Goal: Task Accomplishment & Management: Complete application form

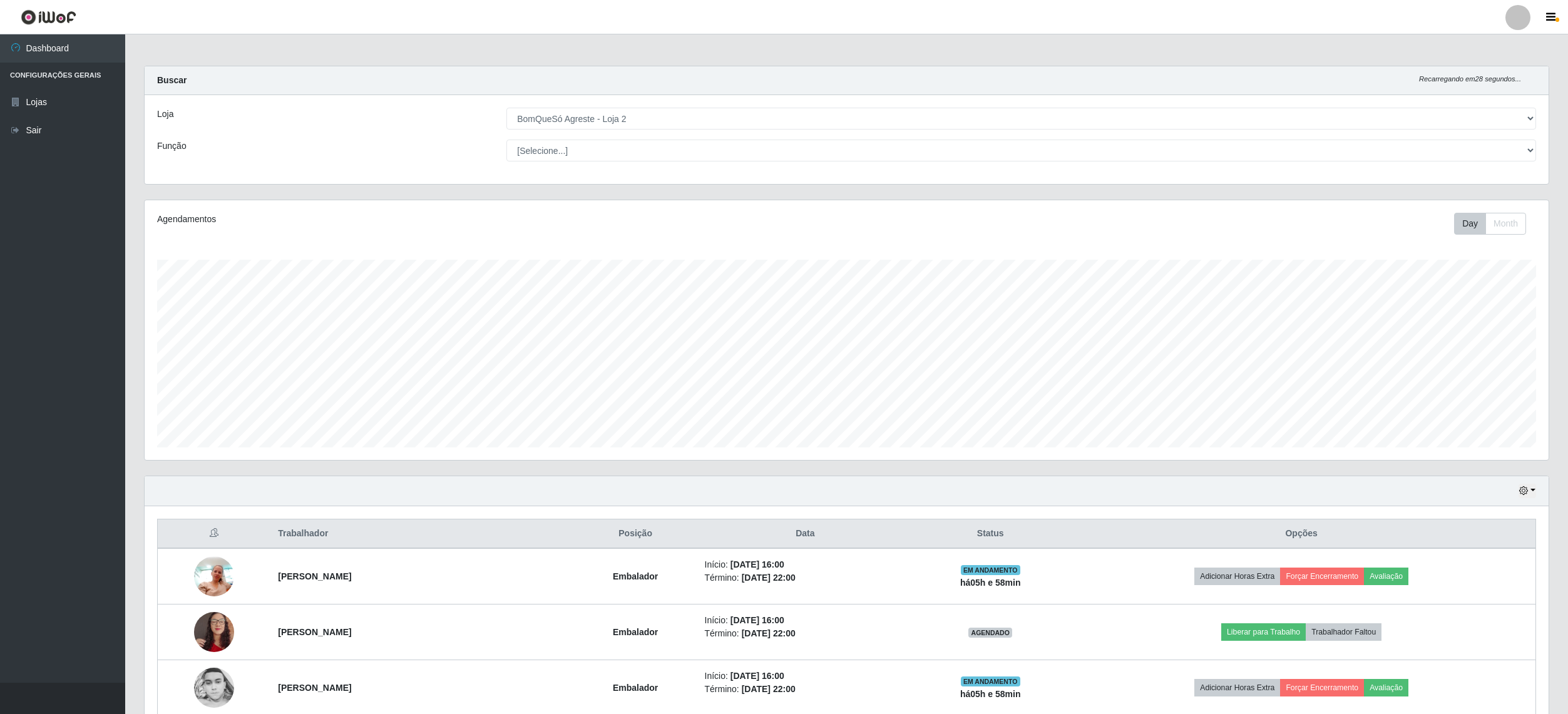
select select "214"
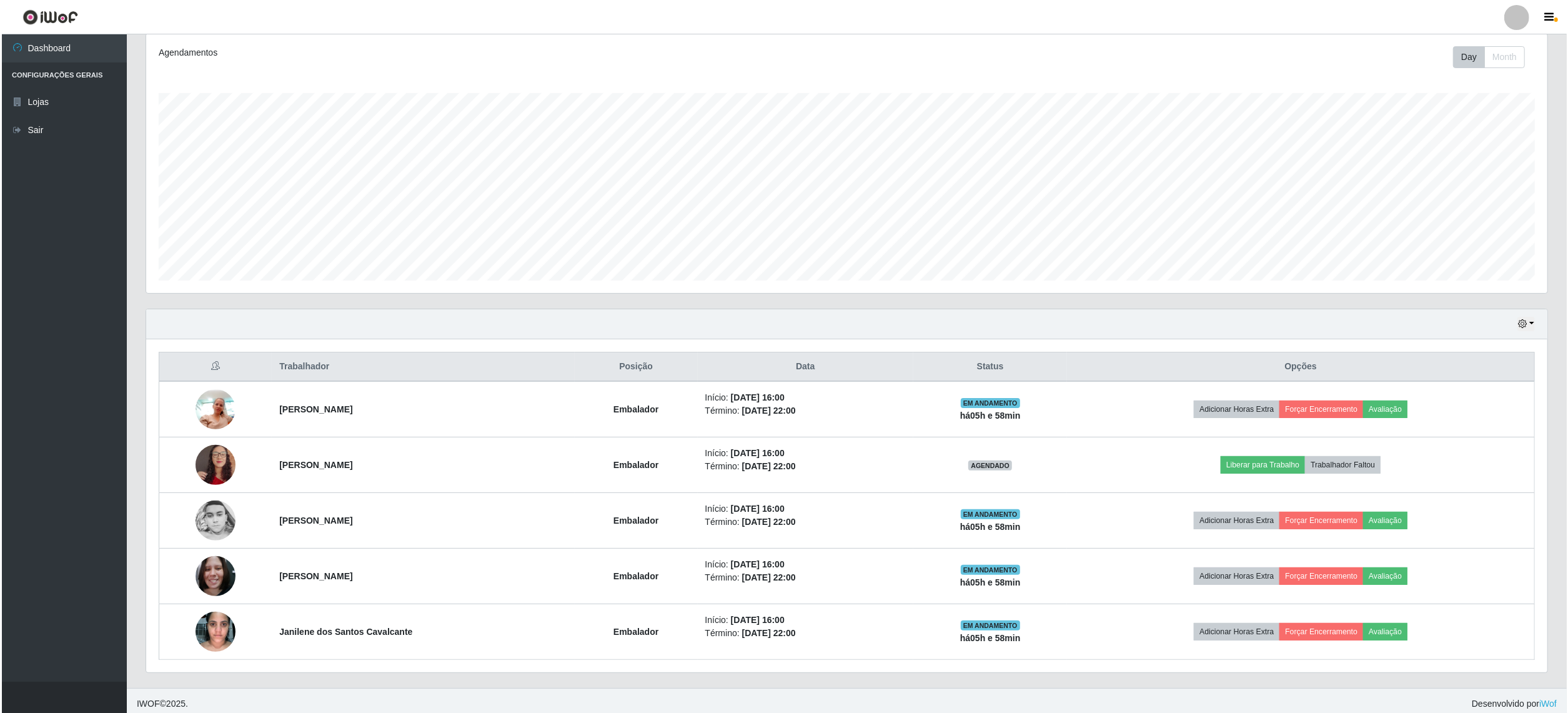
scroll to position [260, 1401]
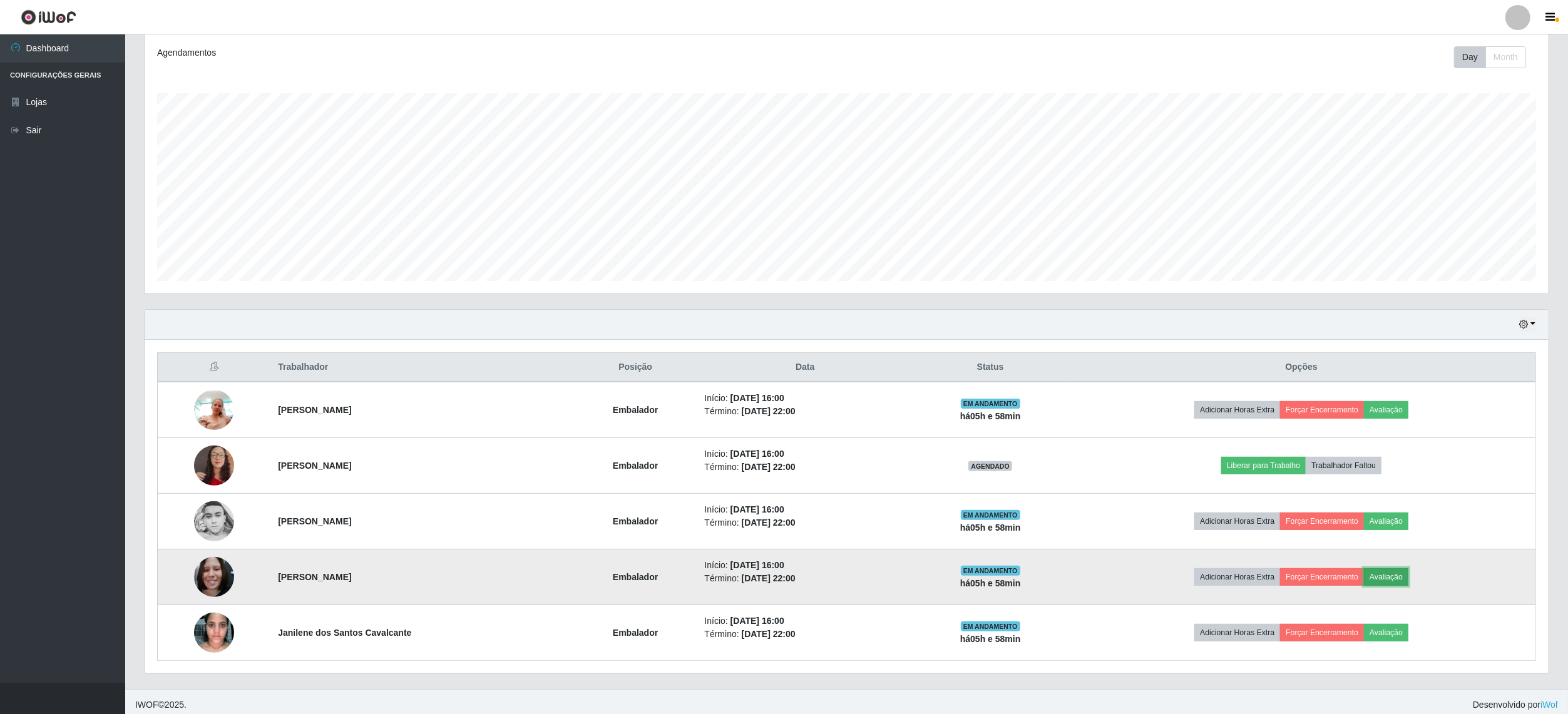
click at [1402, 576] on button "Avaliação" at bounding box center [1386, 577] width 44 height 18
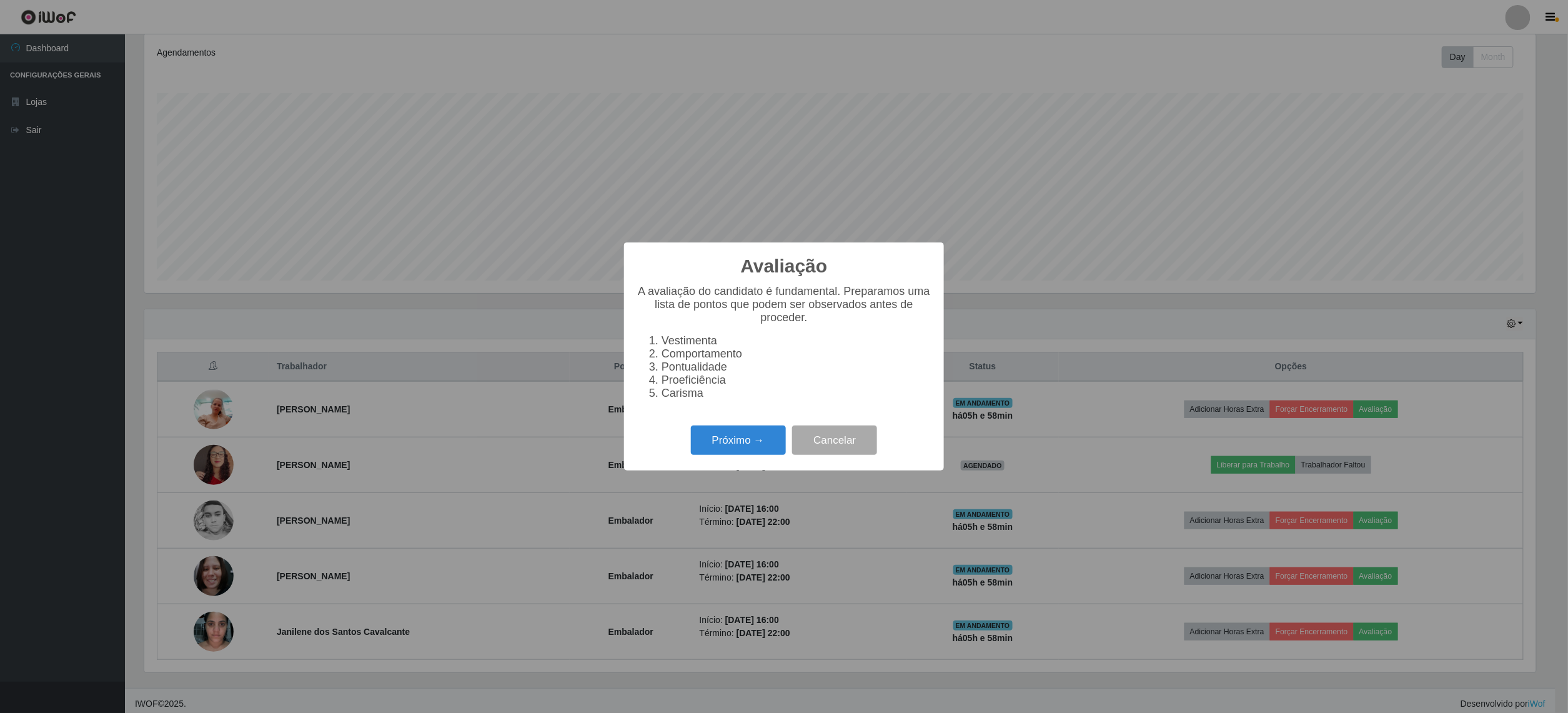
click at [725, 430] on div "Avaliação × A avaliação do candidato é fundamental. Preparamos uma lista de pon…" at bounding box center [784, 356] width 320 height 228
click at [725, 442] on button "Próximo →" at bounding box center [739, 440] width 95 height 29
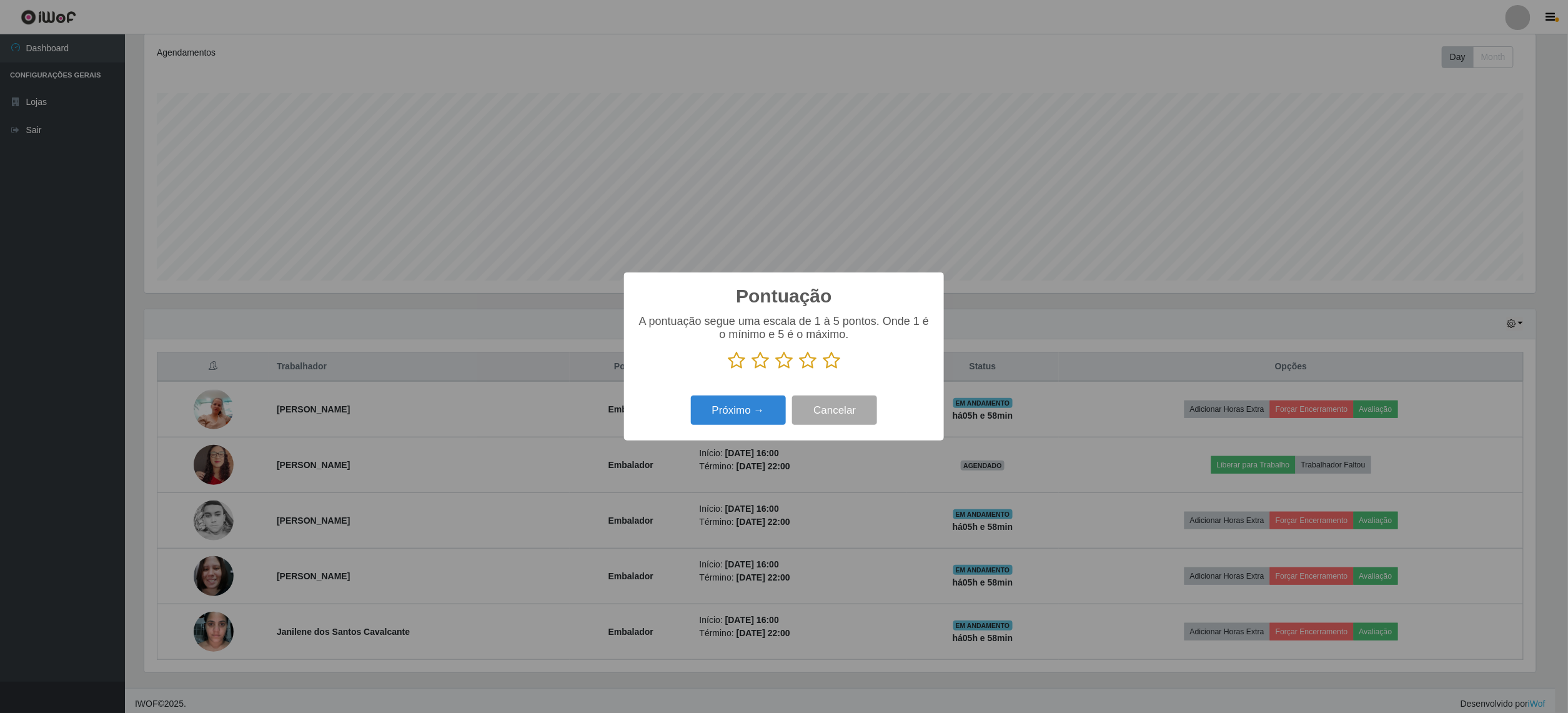
scroll to position [624478, 623269]
click at [839, 363] on icon at bounding box center [831, 361] width 18 height 19
click at [822, 370] on input "radio" at bounding box center [822, 370] width 0 height 0
click at [729, 428] on div "Próximo → Cancelar" at bounding box center [784, 410] width 295 height 35
click at [729, 420] on button "Próximo →" at bounding box center [739, 410] width 95 height 29
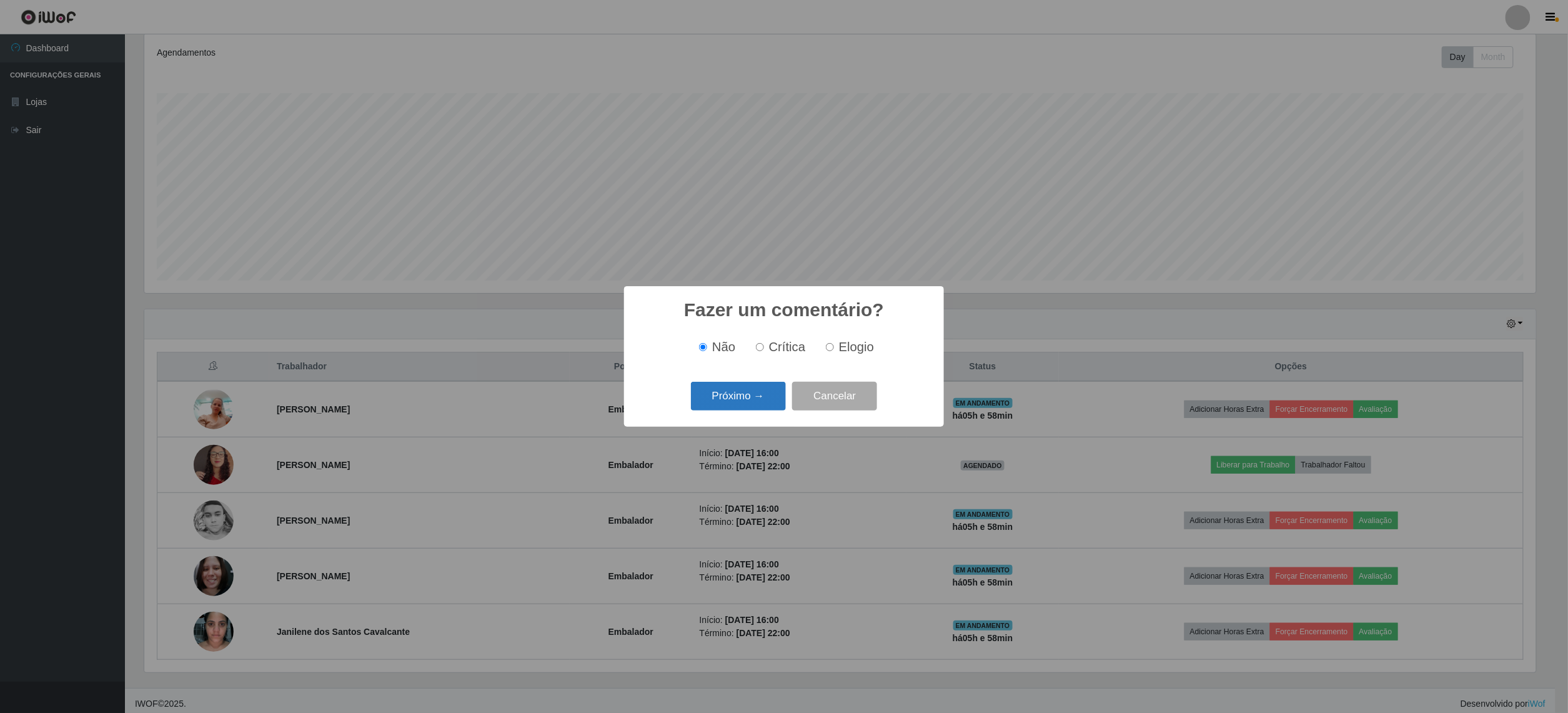
click at [741, 405] on button "Próximo →" at bounding box center [739, 396] width 95 height 29
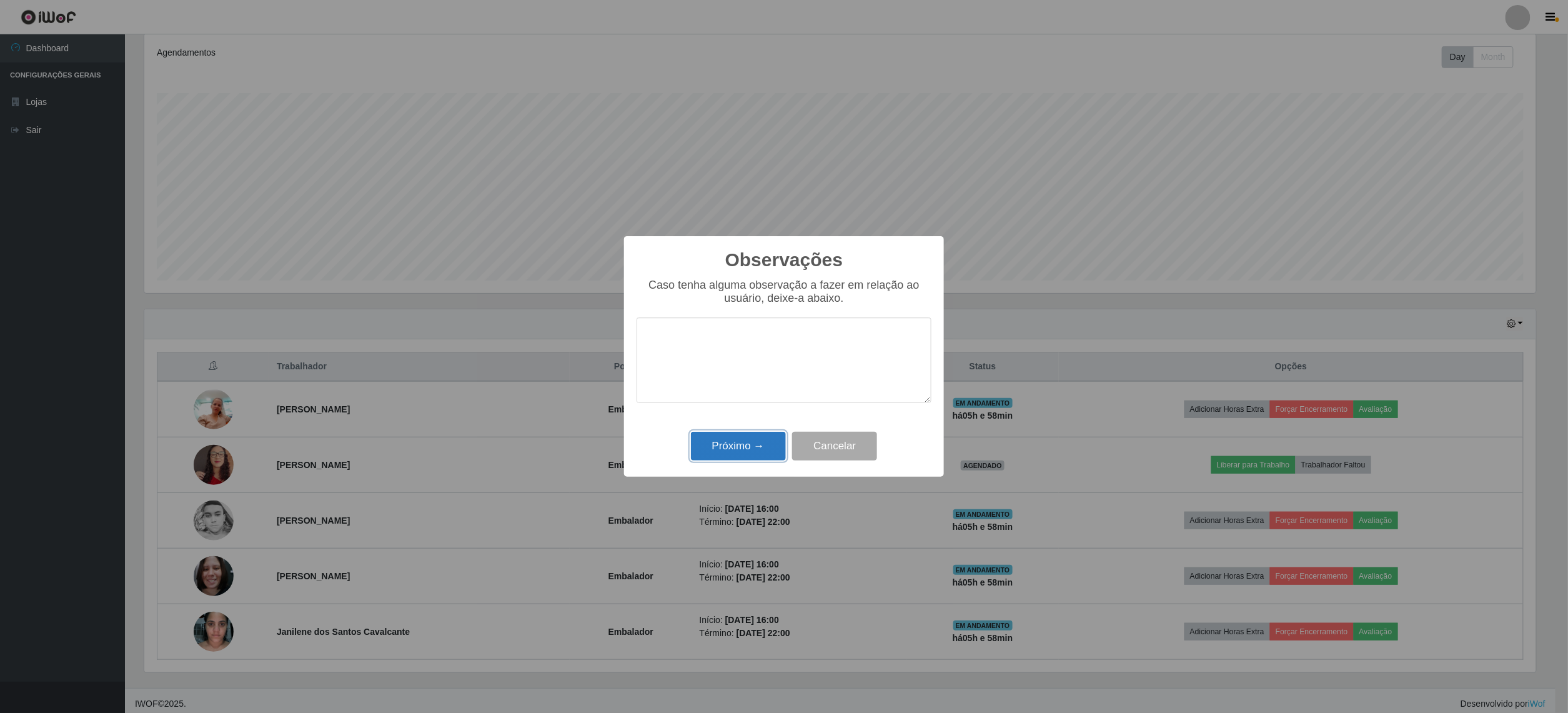
click at [744, 457] on button "Próximo →" at bounding box center [739, 446] width 95 height 29
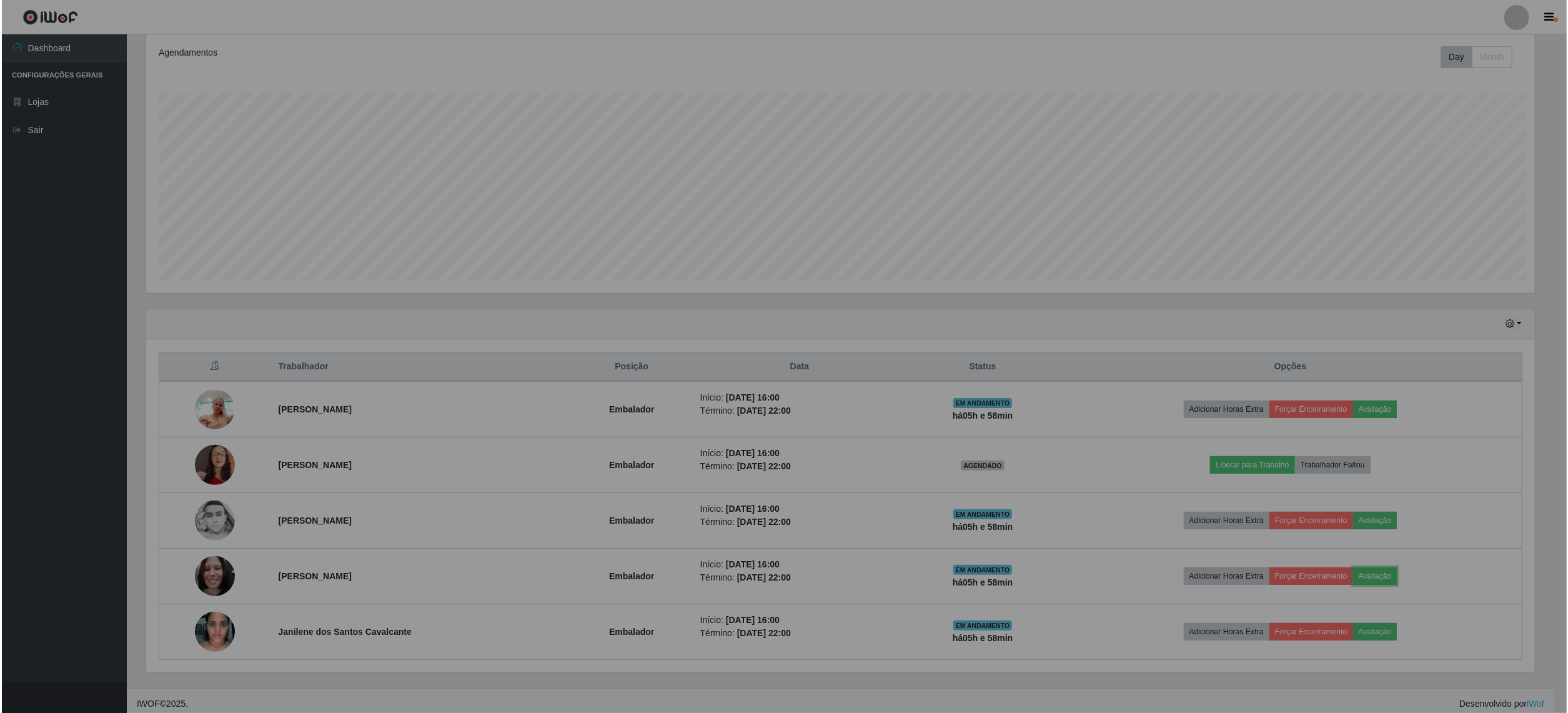
scroll to position [260, 1401]
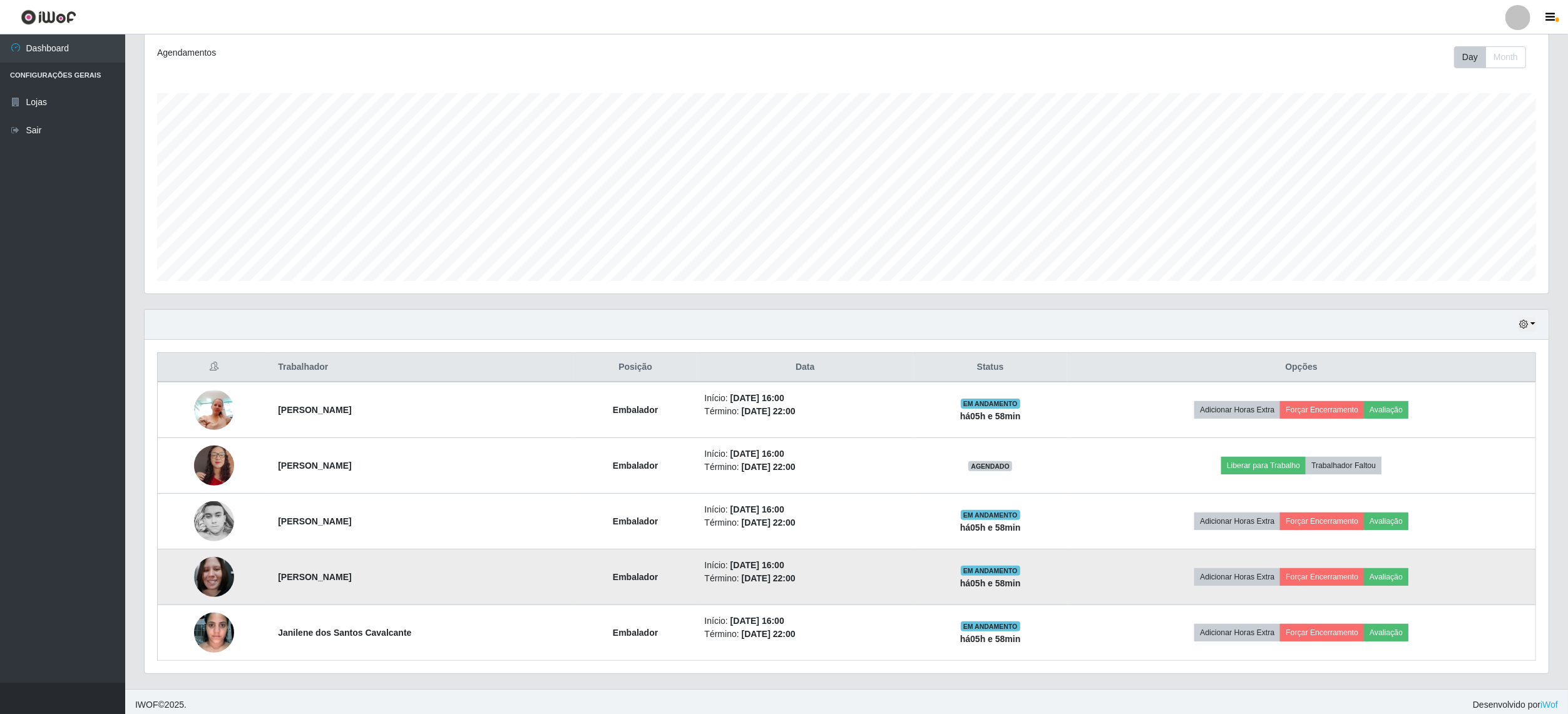
click at [1335, 569] on td "Adicionar Horas Extra Forçar Encerramento Avaliação" at bounding box center [1301, 577] width 468 height 56
click at [1342, 573] on button "Forçar Encerramento" at bounding box center [1322, 577] width 84 height 18
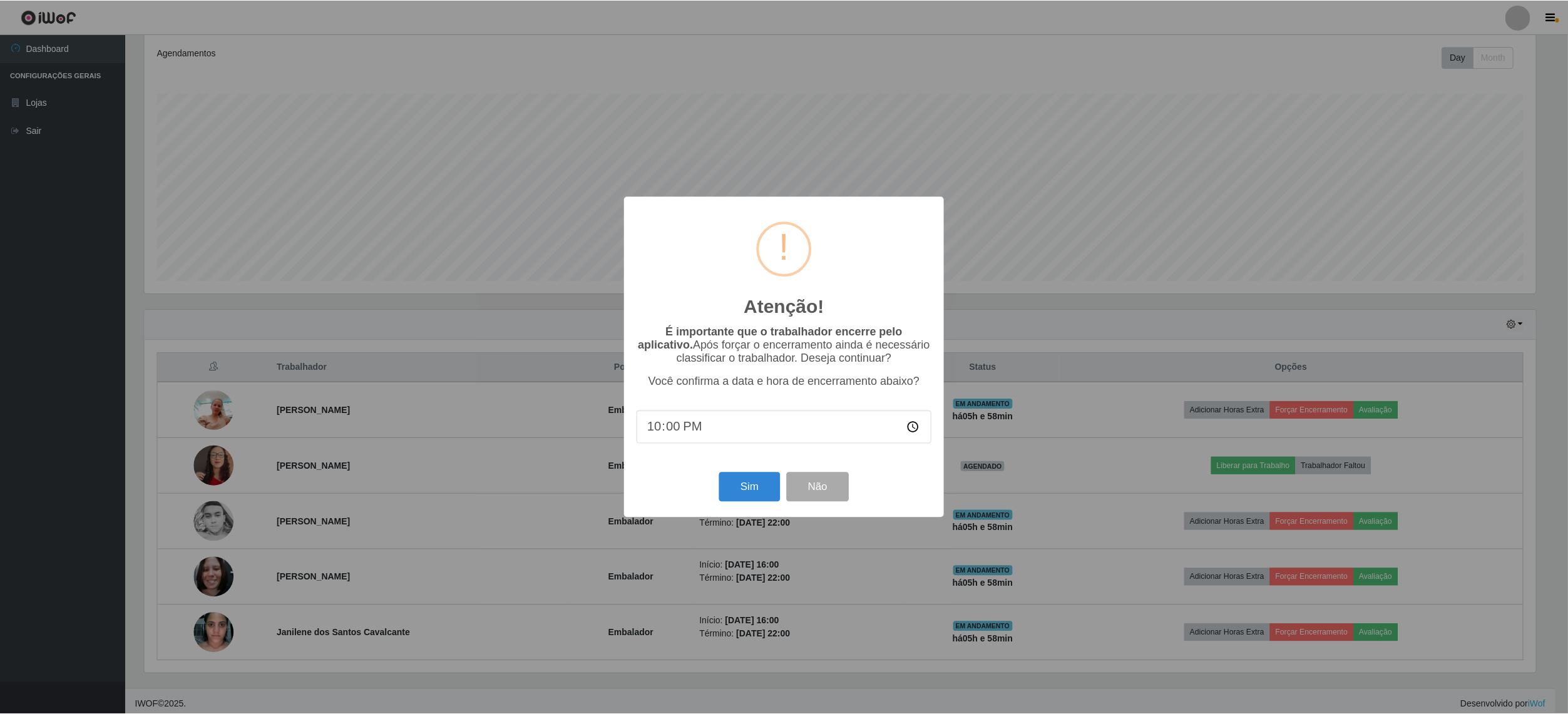
scroll to position [260, 1395]
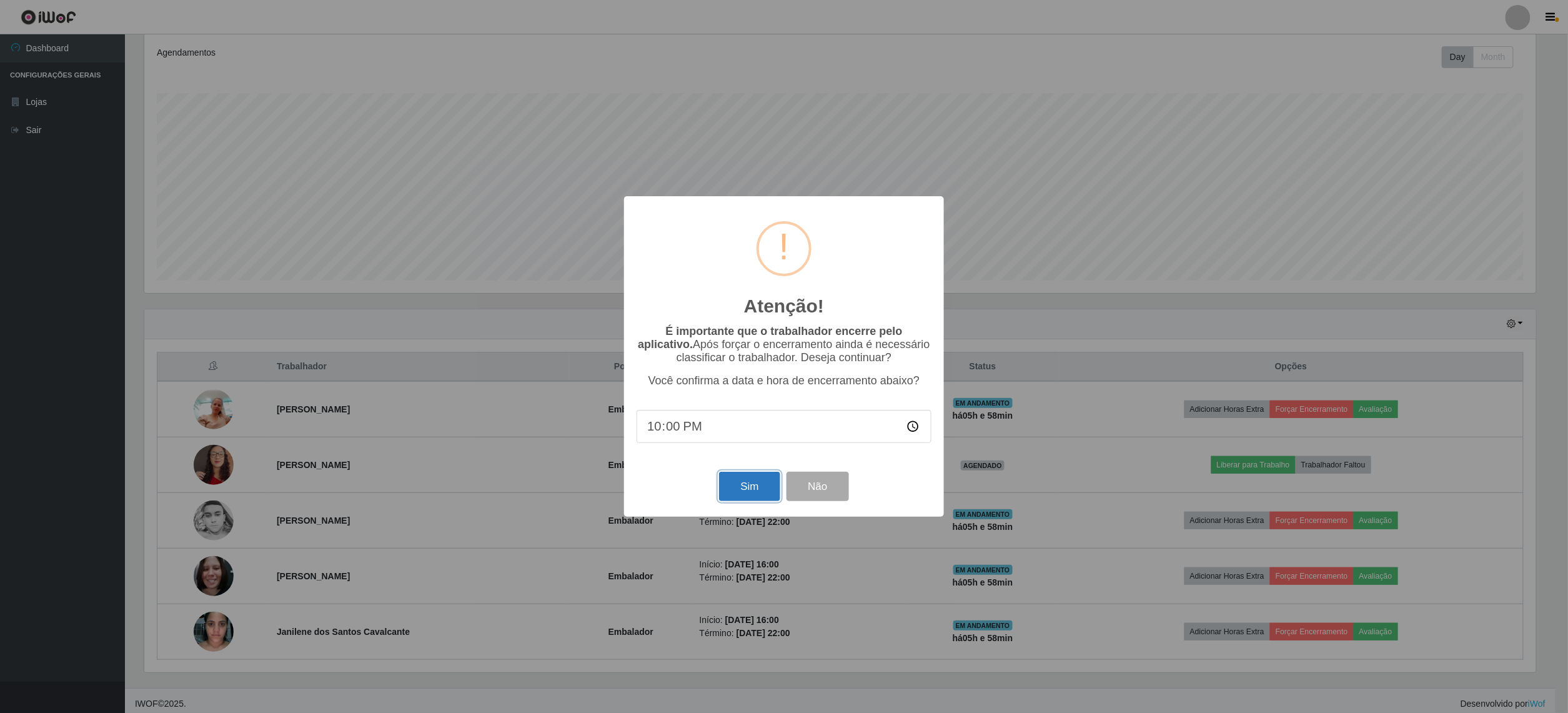
click at [757, 497] on button "Sim" at bounding box center [749, 486] width 61 height 29
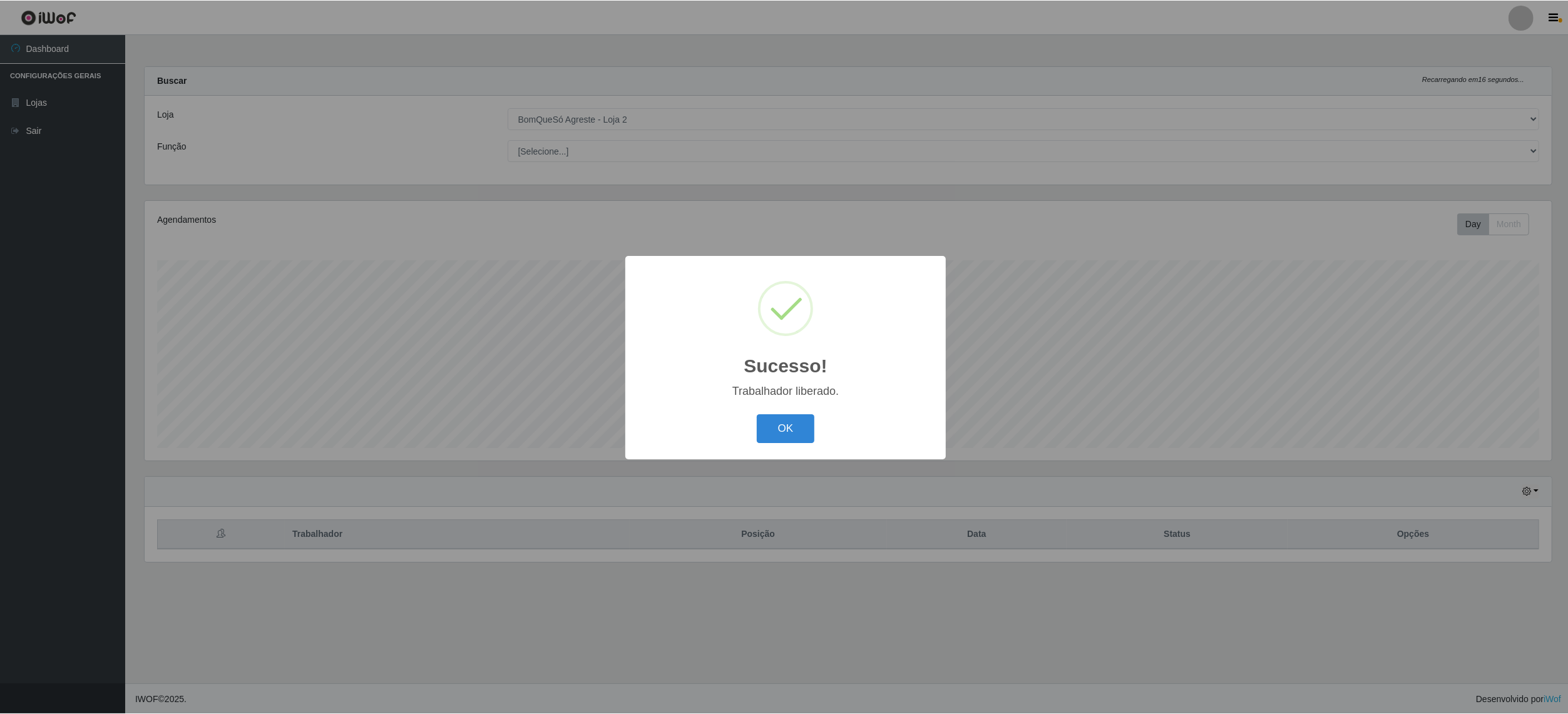
scroll to position [260, 1407]
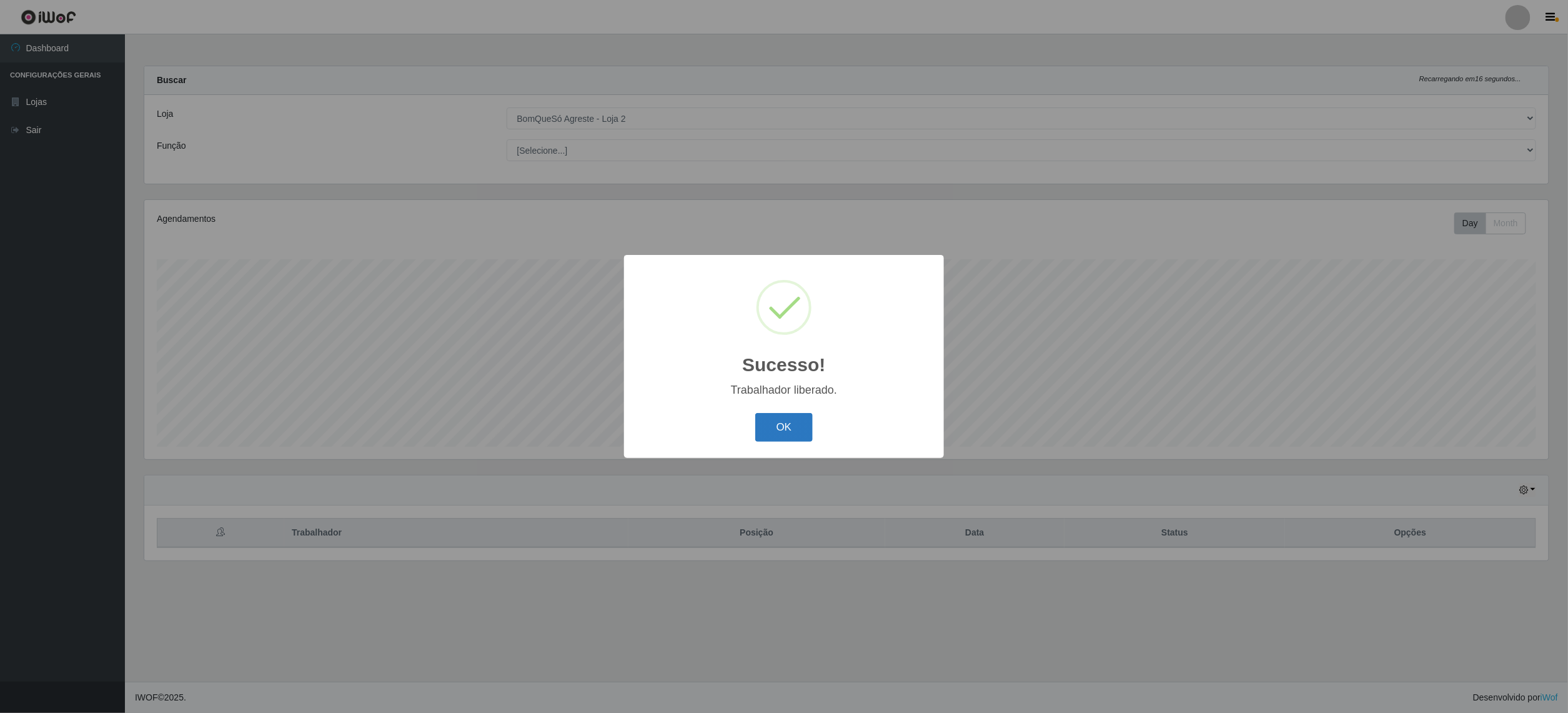
click at [793, 435] on button "OK" at bounding box center [784, 427] width 58 height 29
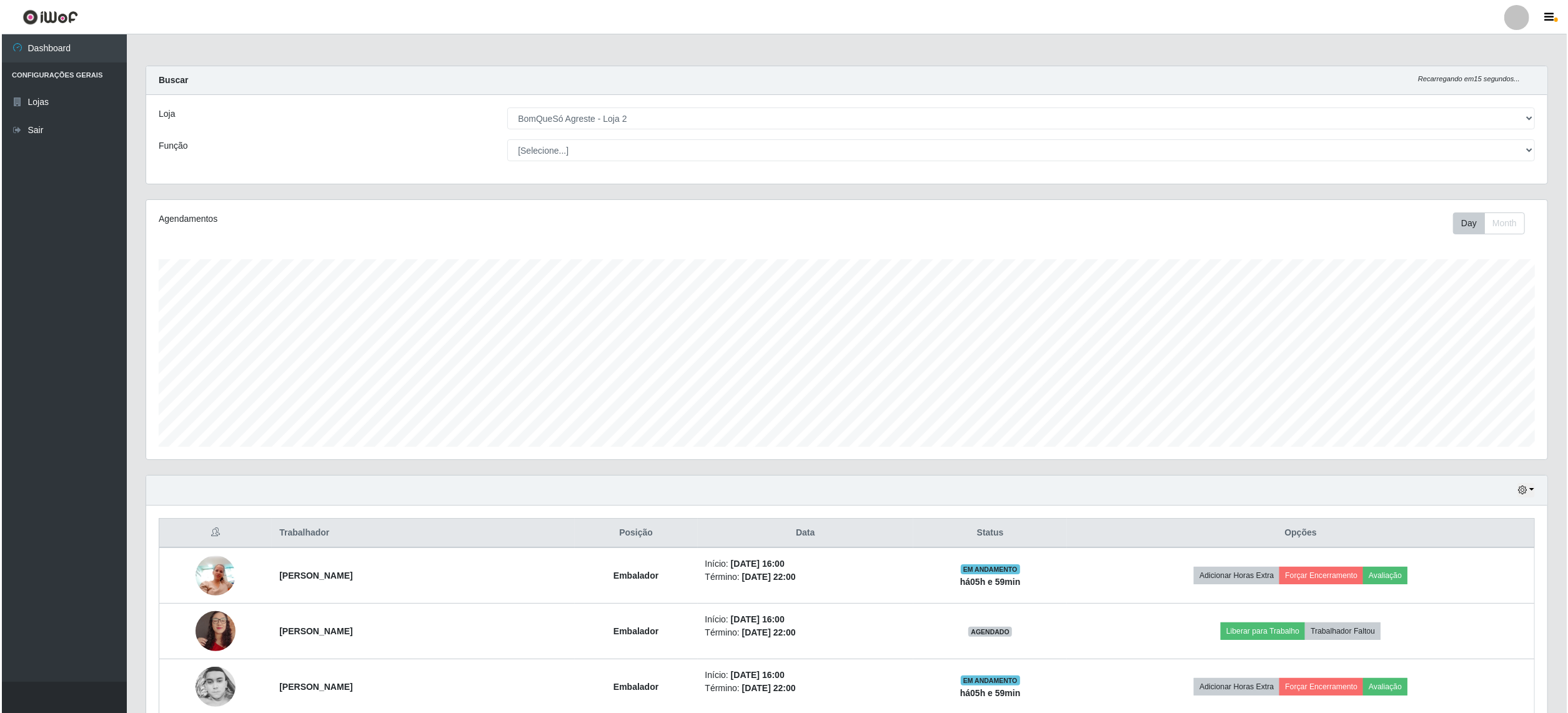
scroll to position [120, 0]
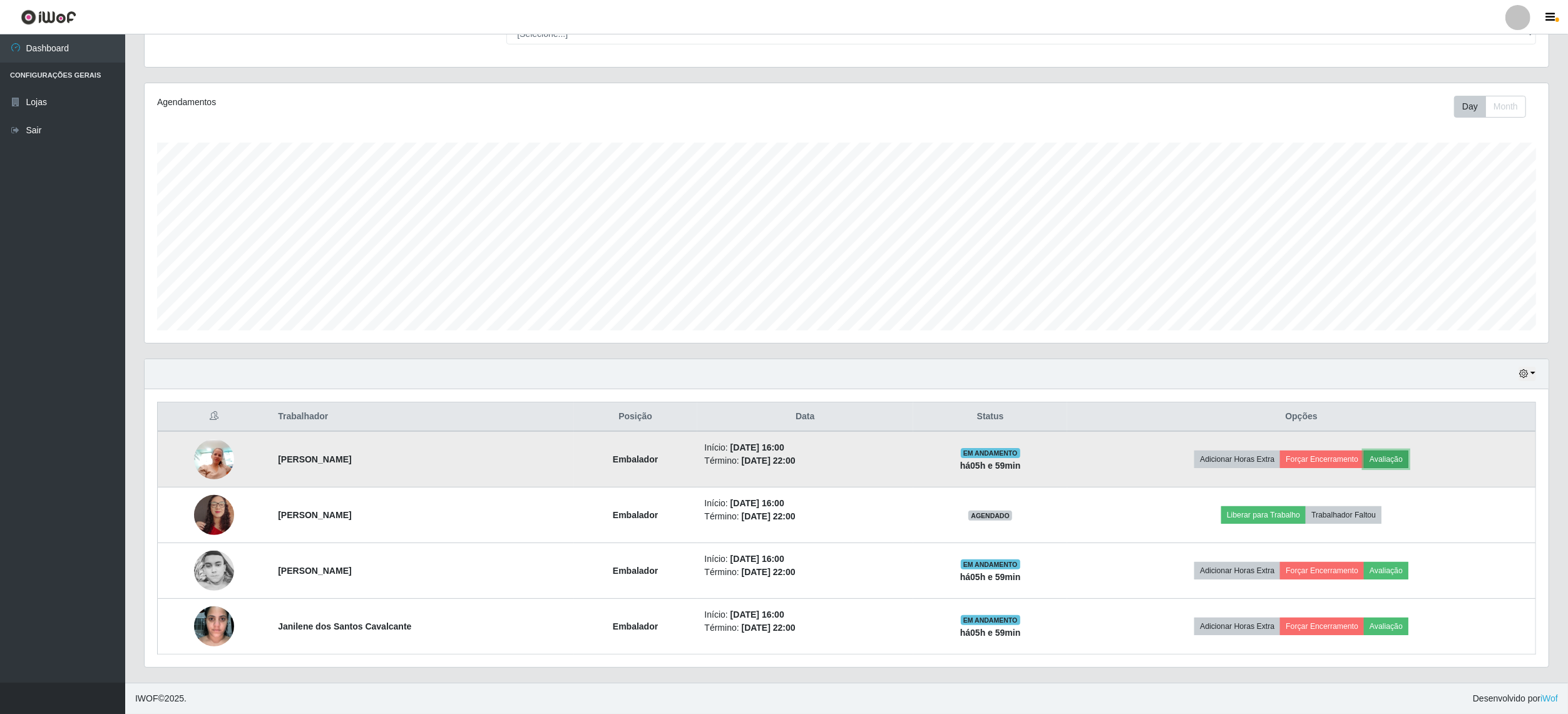
click at [1401, 456] on button "Avaliação" at bounding box center [1386, 459] width 44 height 18
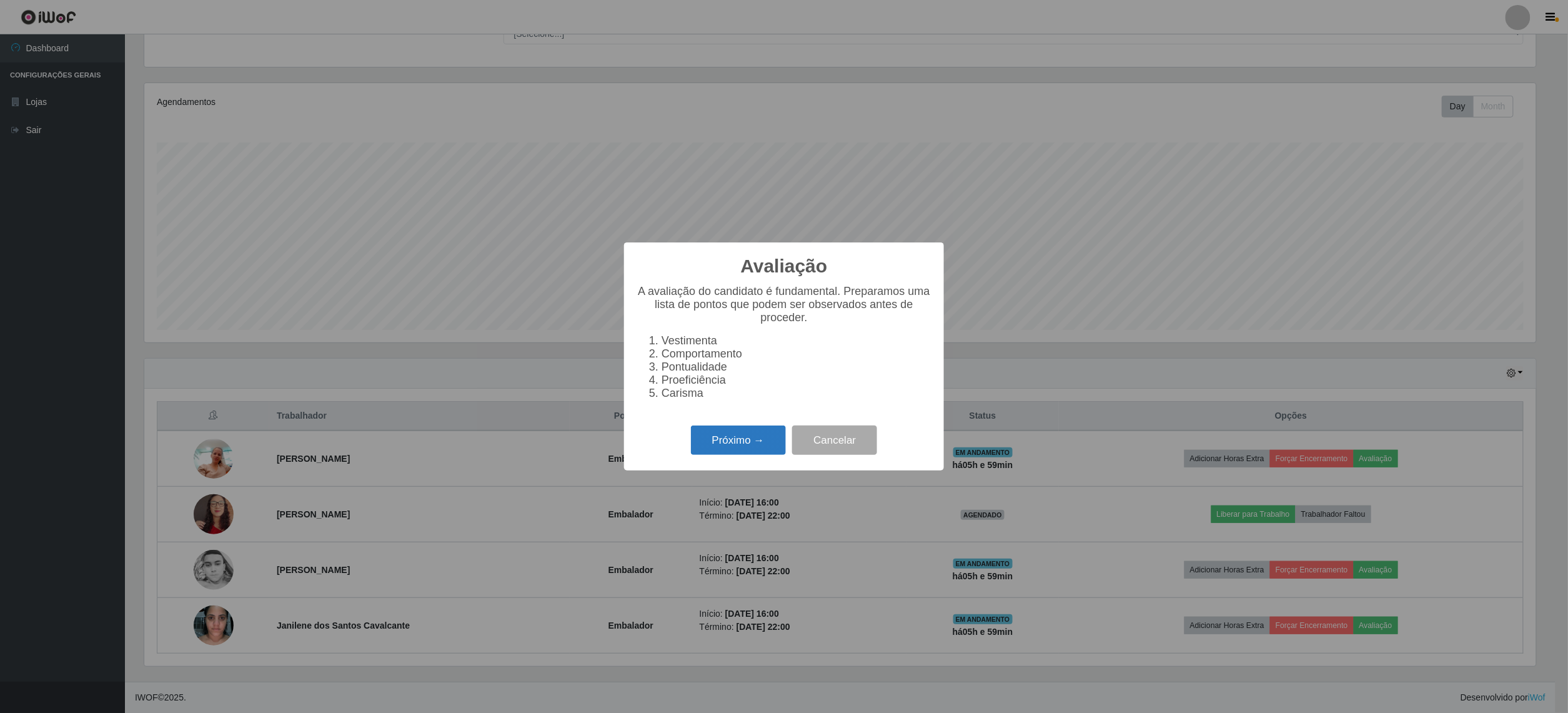
click at [741, 454] on button "Próximo →" at bounding box center [739, 440] width 95 height 29
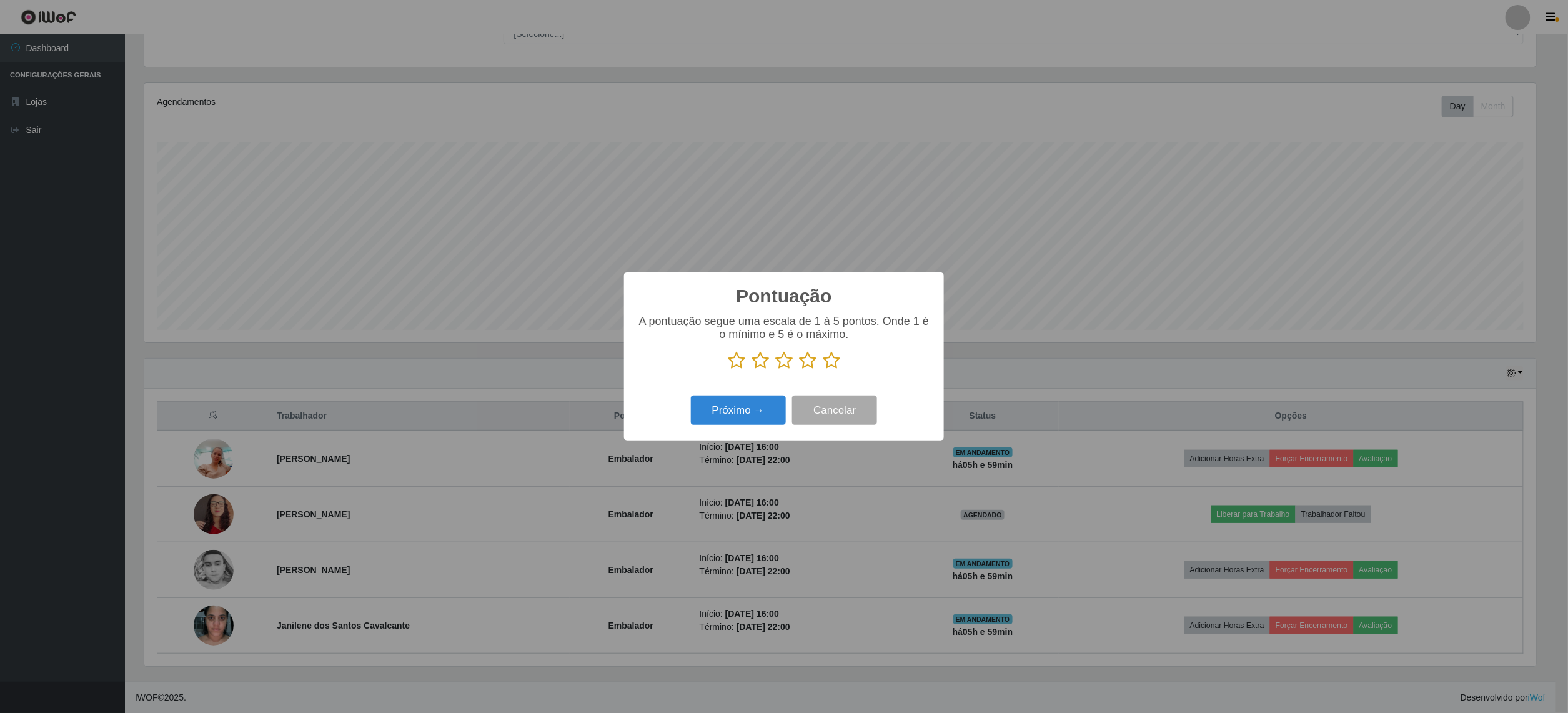
click at [829, 369] on icon at bounding box center [831, 361] width 18 height 19
click at [822, 370] on input "radio" at bounding box center [822, 370] width 0 height 0
click at [729, 416] on button "Próximo →" at bounding box center [739, 410] width 95 height 29
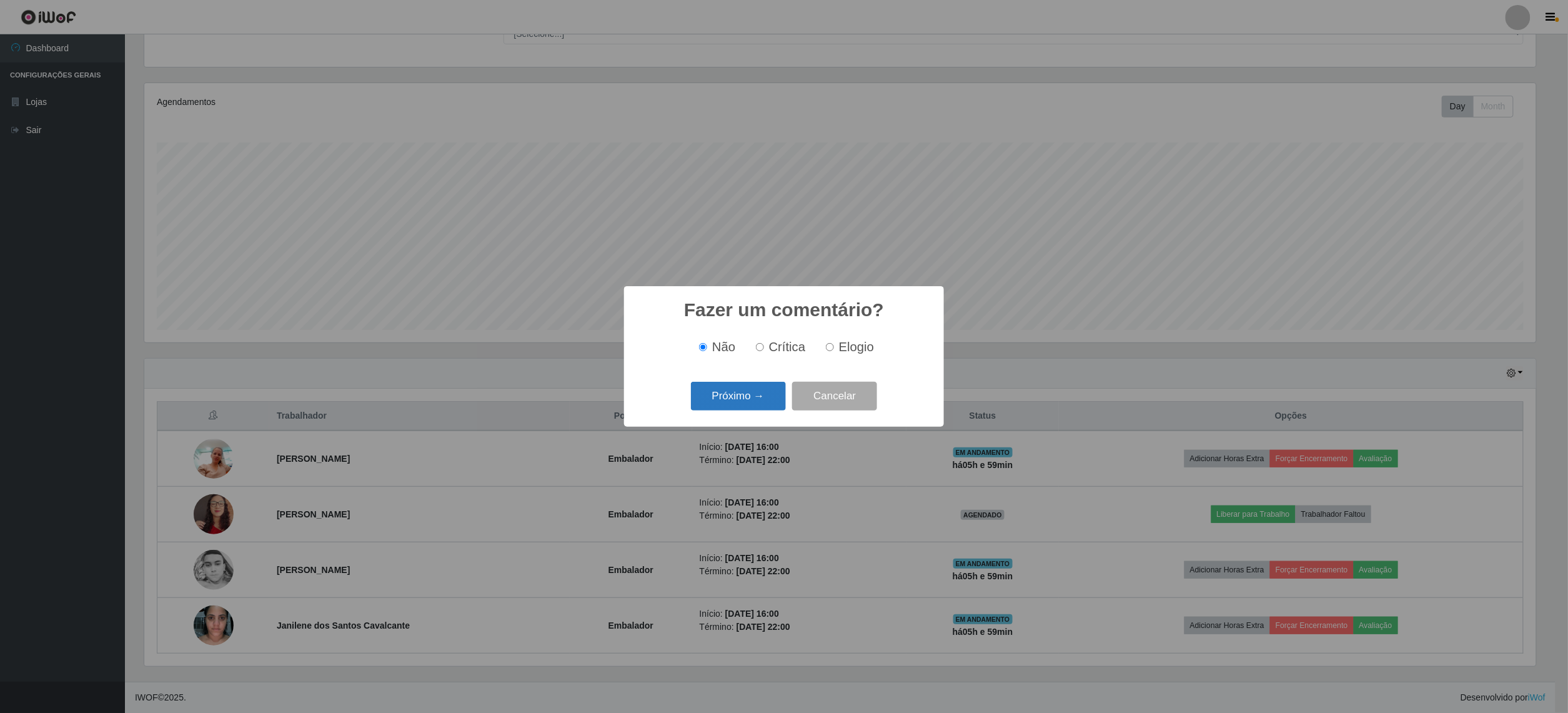
click at [740, 386] on button "Próximo →" at bounding box center [739, 396] width 95 height 29
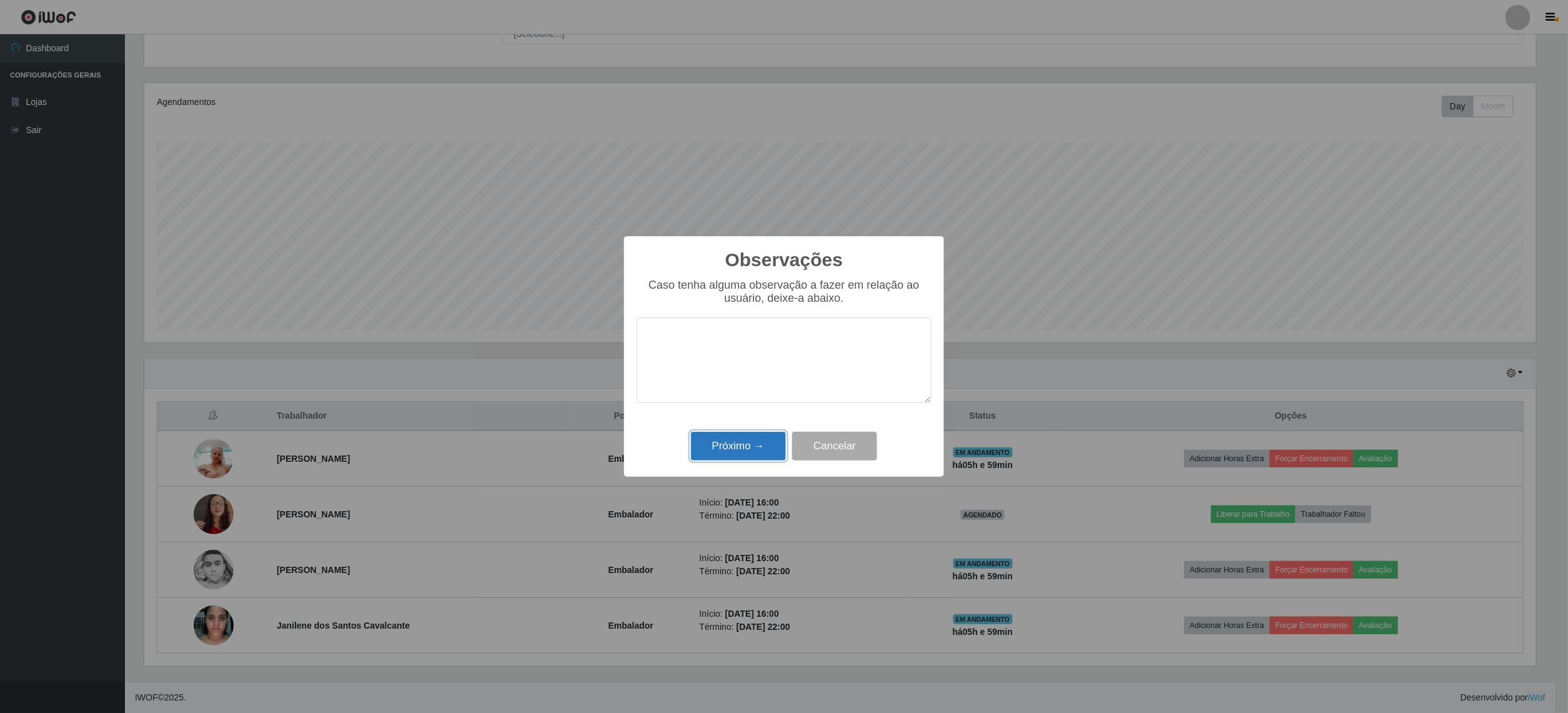
click at [739, 453] on button "Próximo →" at bounding box center [739, 446] width 95 height 29
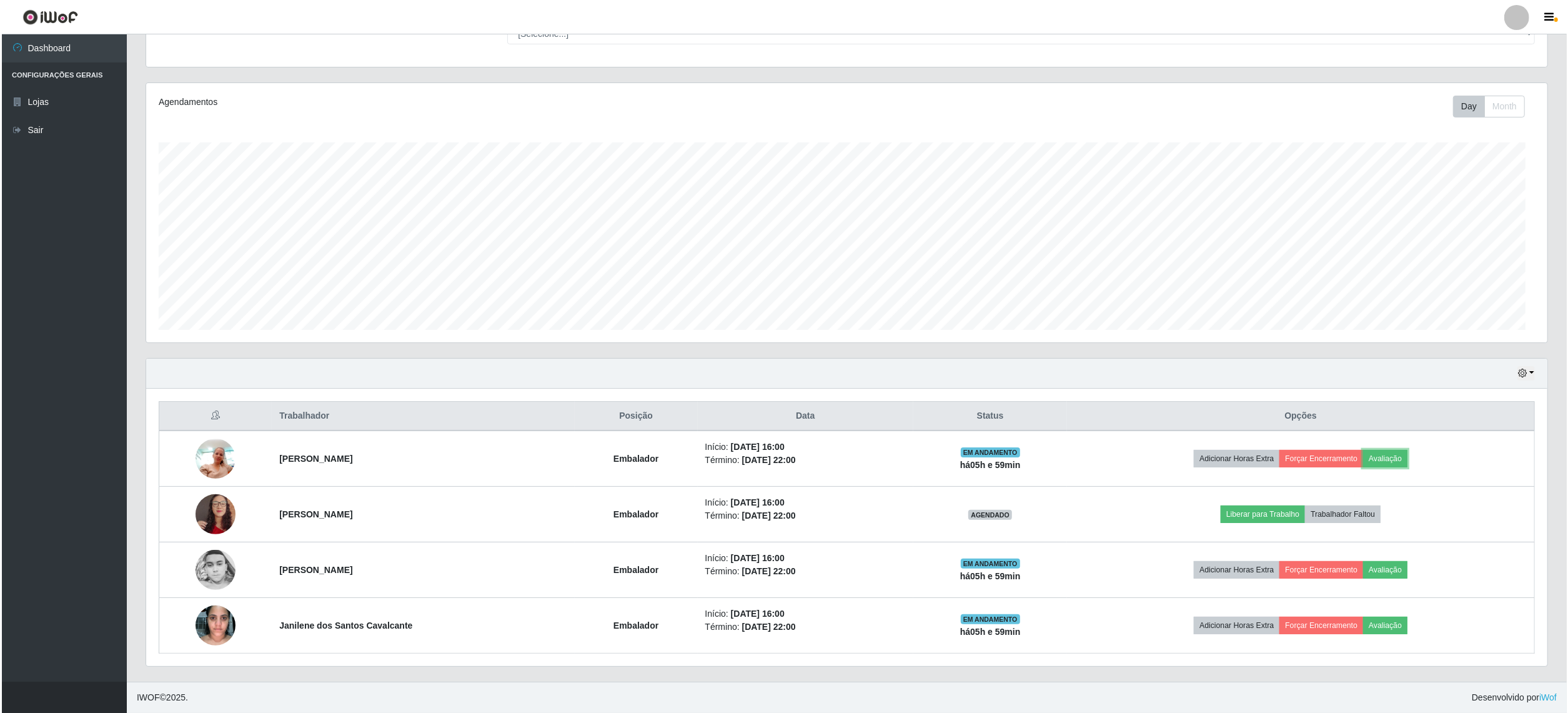
scroll to position [260, 1401]
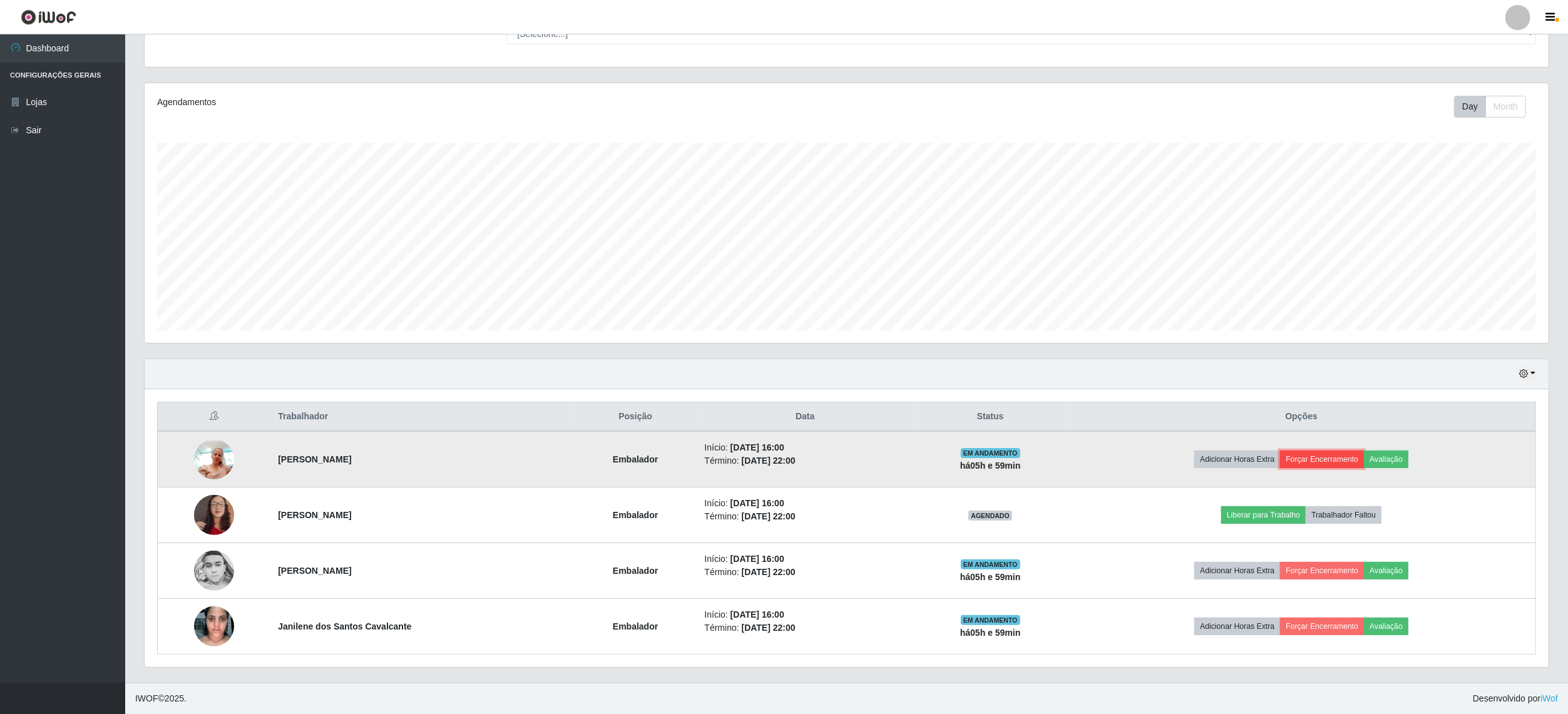
click at [1317, 456] on button "Forçar Encerramento" at bounding box center [1322, 459] width 84 height 18
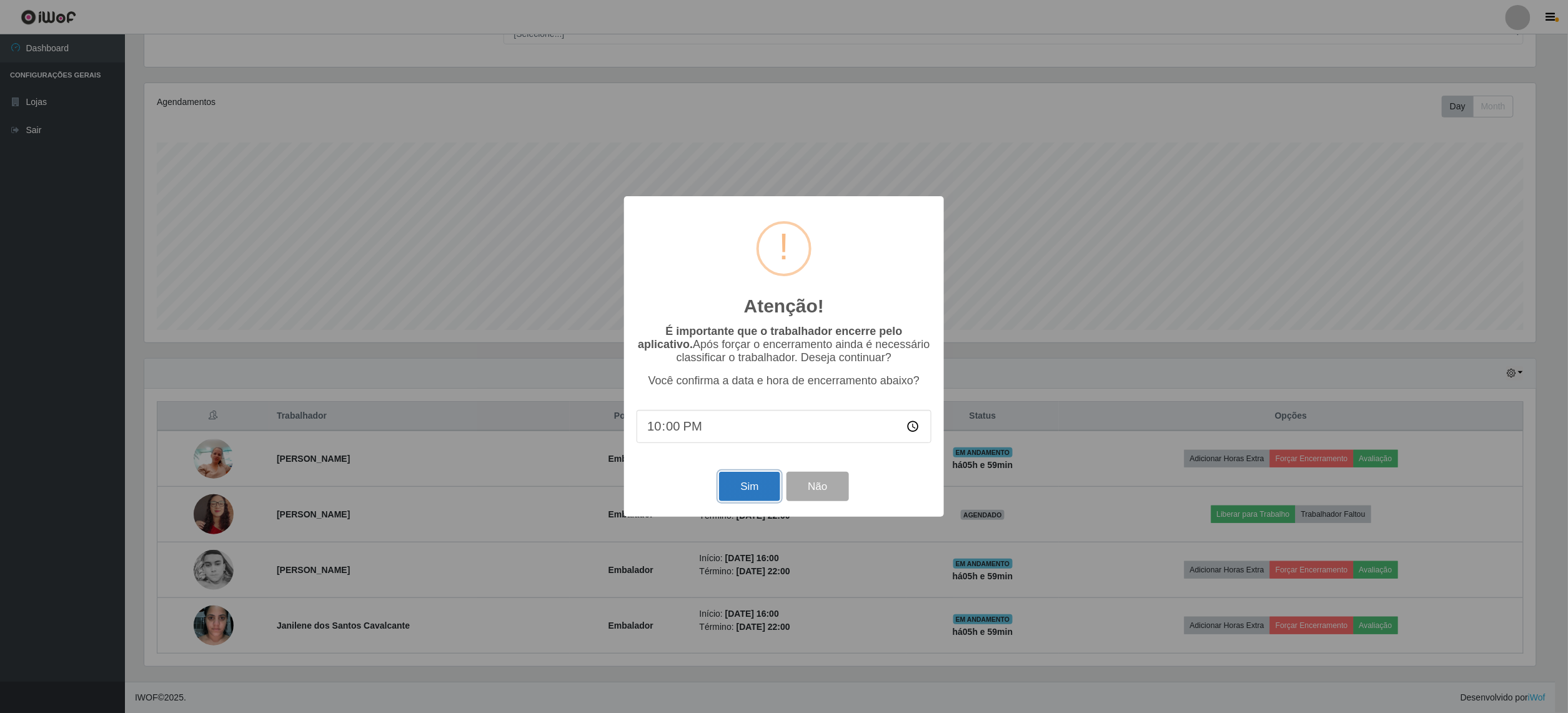
click at [765, 485] on button "Sim" at bounding box center [749, 486] width 61 height 29
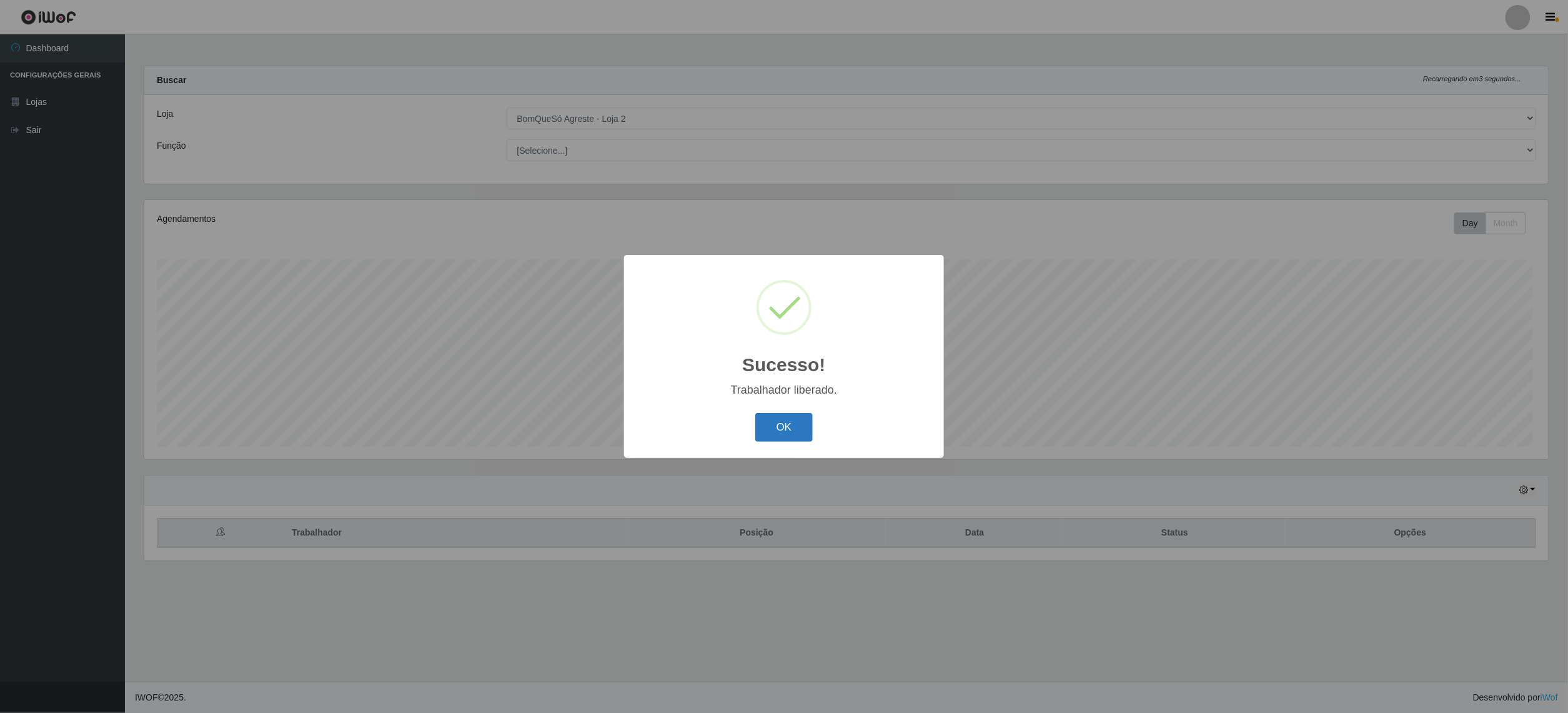
scroll to position [260, 1404]
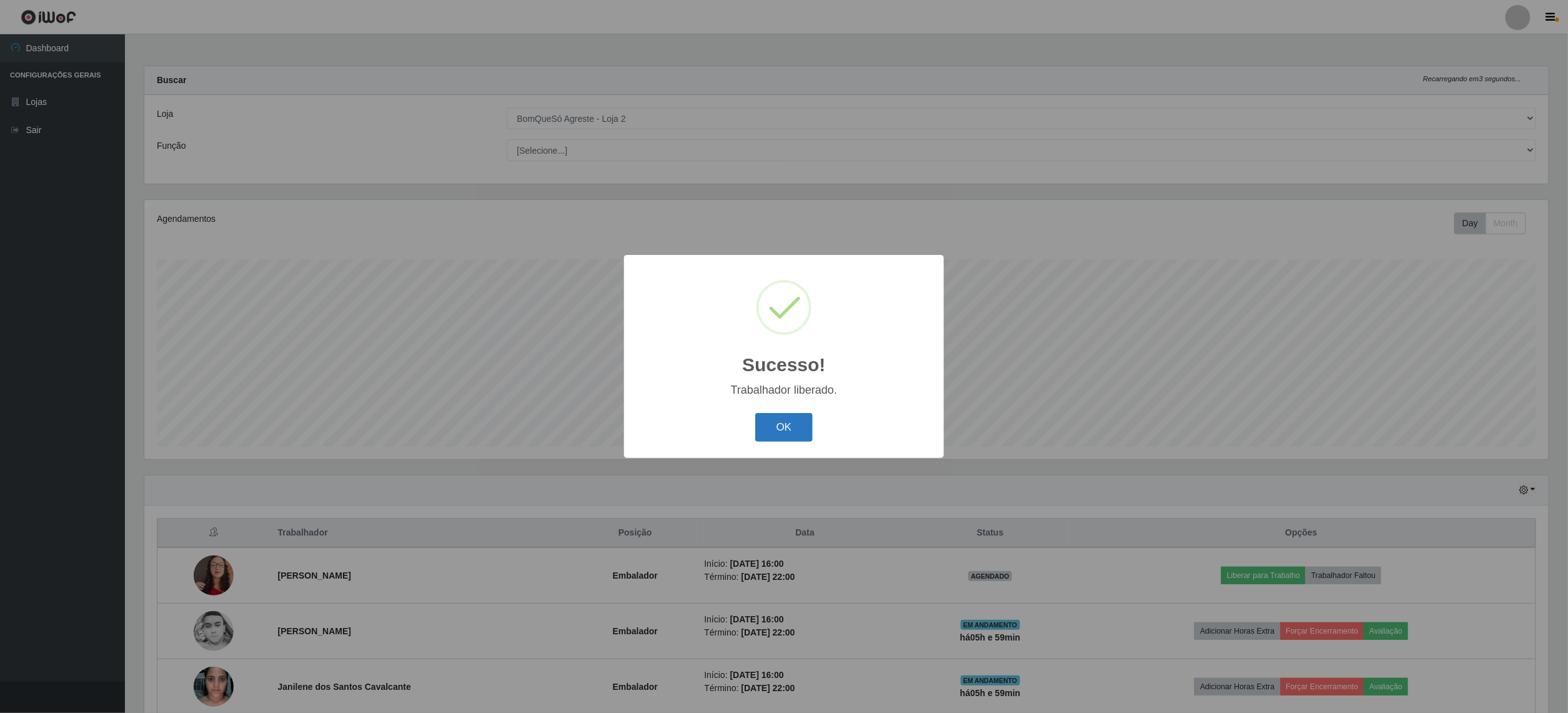
click at [791, 420] on button "OK" at bounding box center [784, 427] width 58 height 29
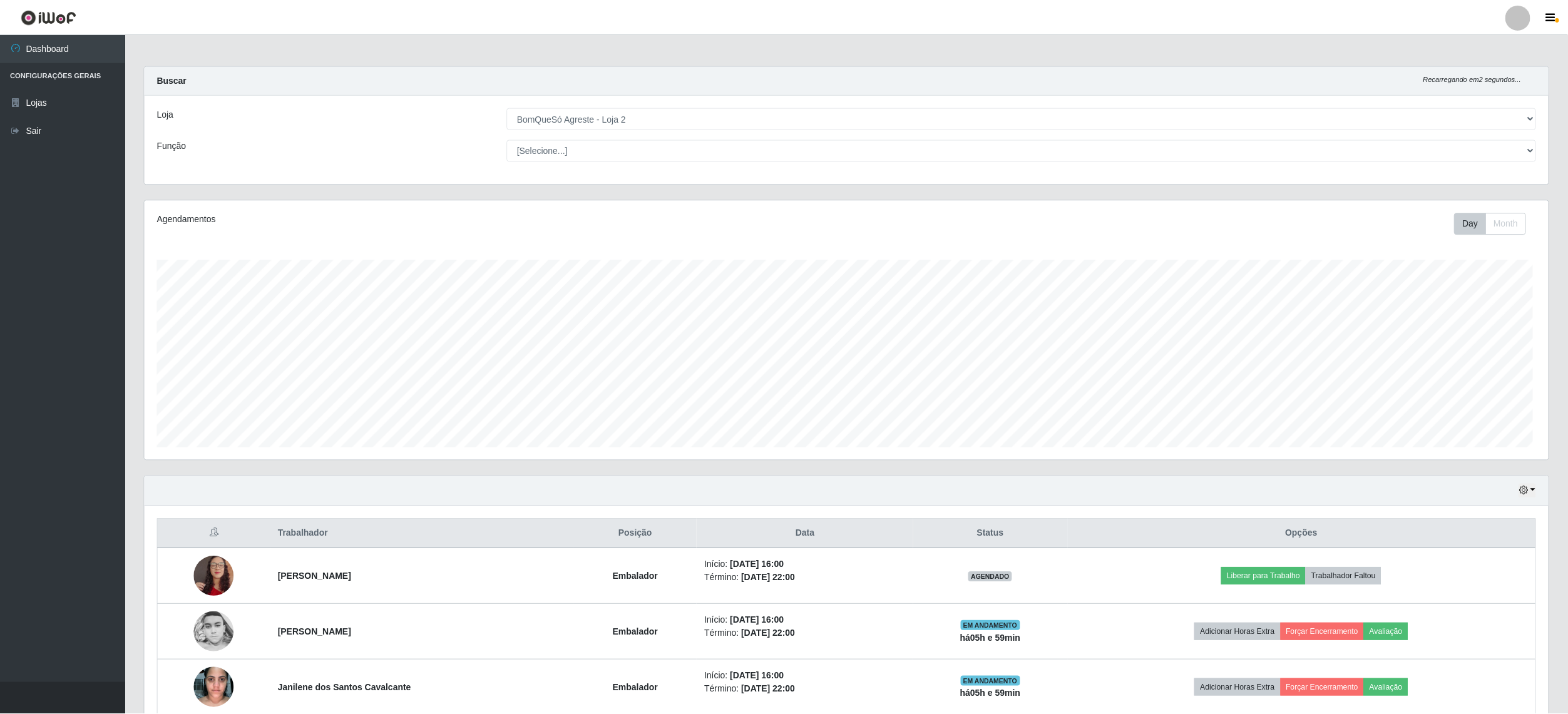
scroll to position [0, 0]
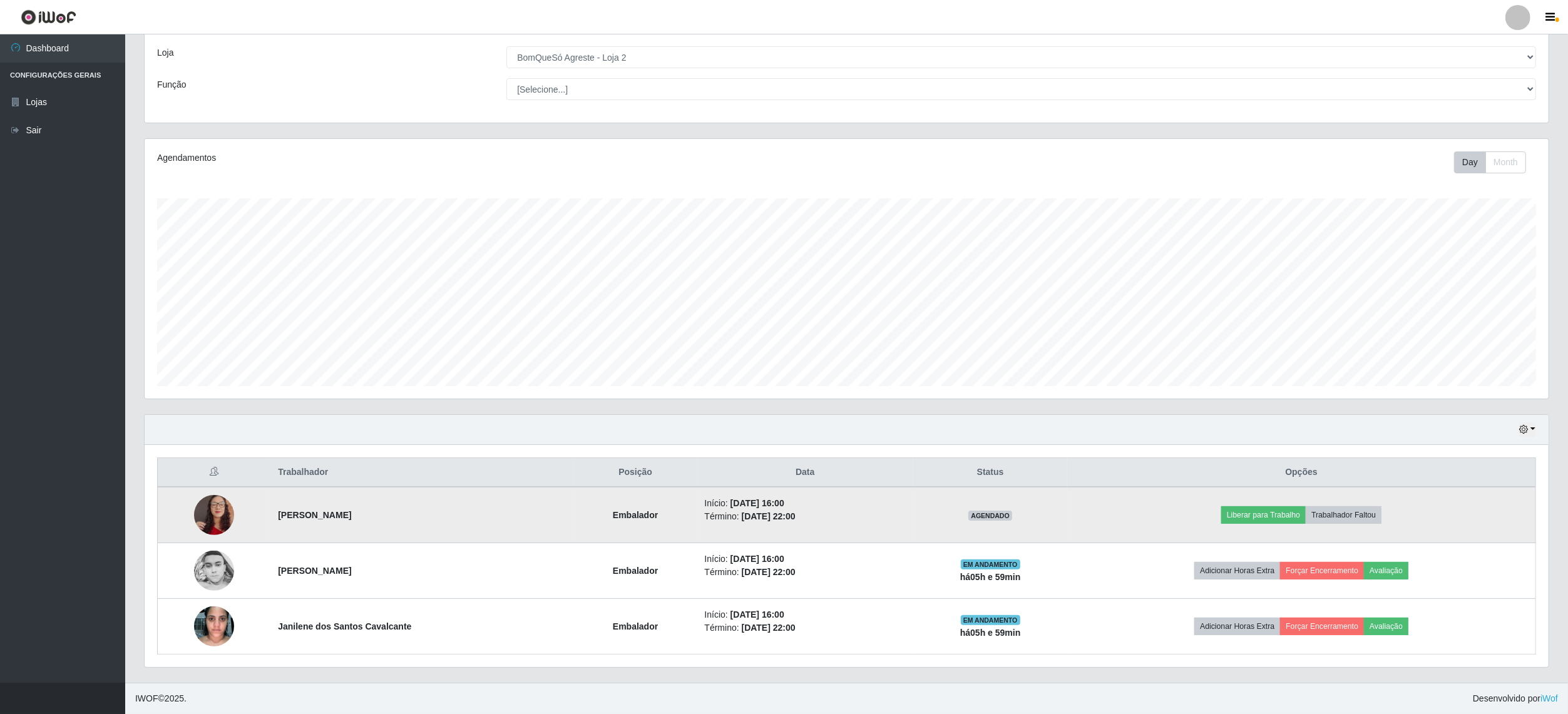
click at [214, 528] on img at bounding box center [214, 514] width 40 height 72
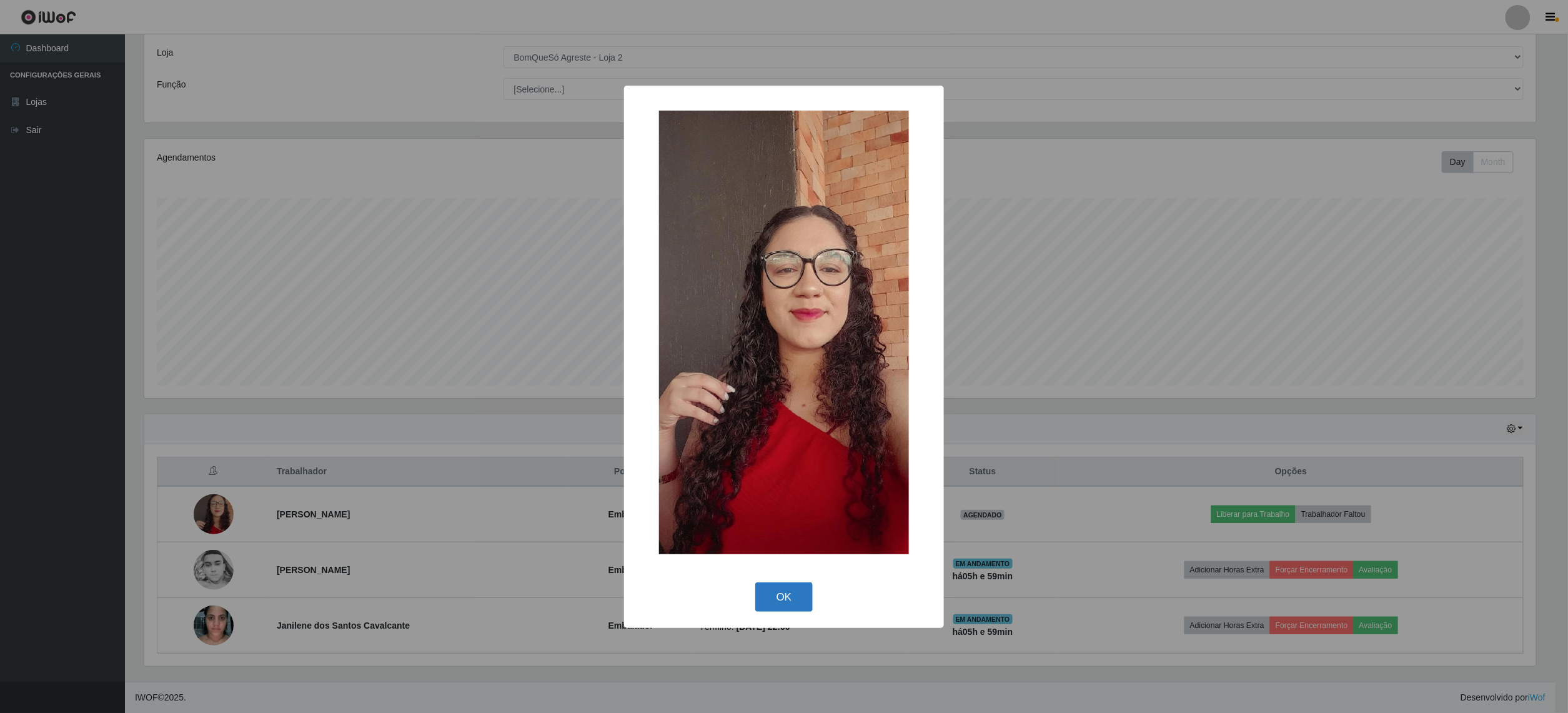
click at [768, 602] on button "OK" at bounding box center [784, 597] width 58 height 29
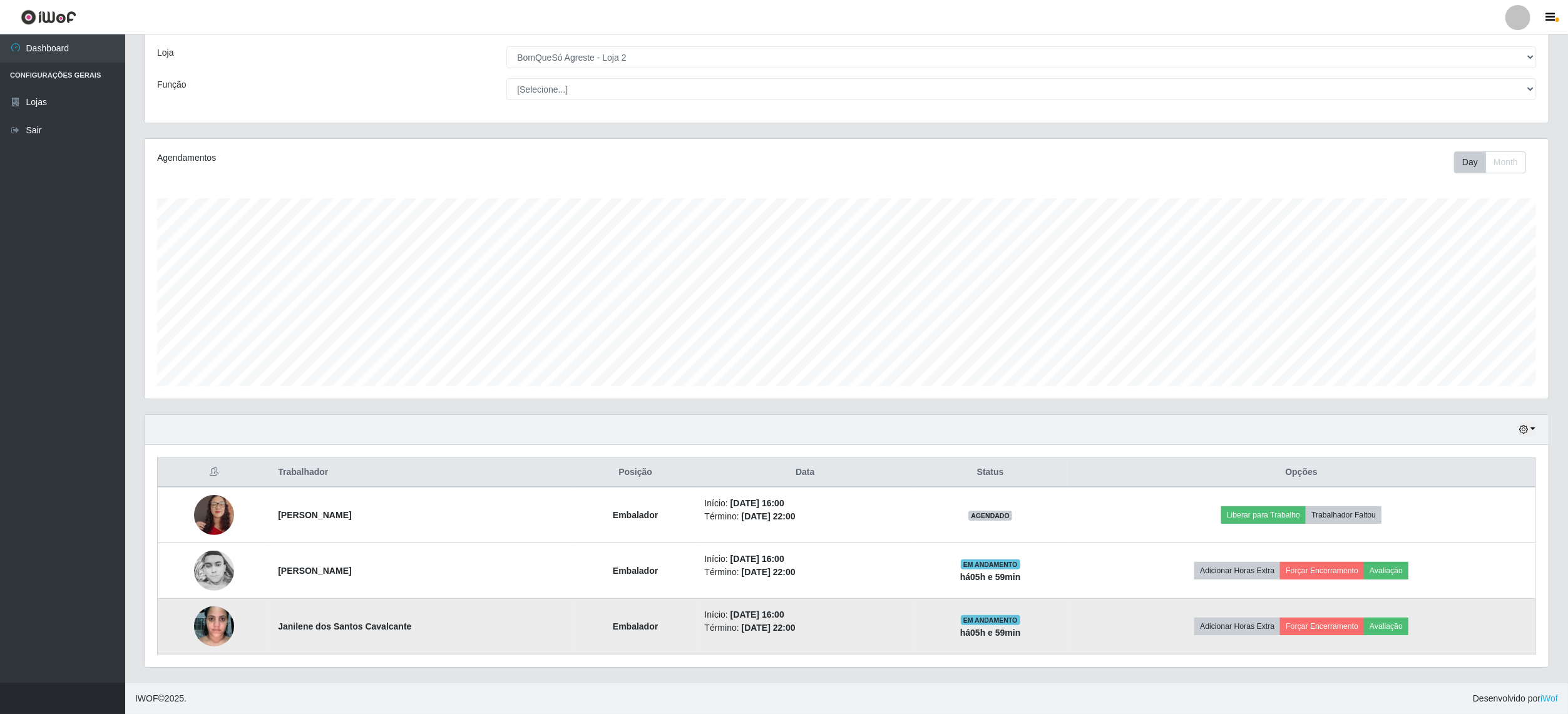
click at [203, 626] on img at bounding box center [214, 626] width 40 height 53
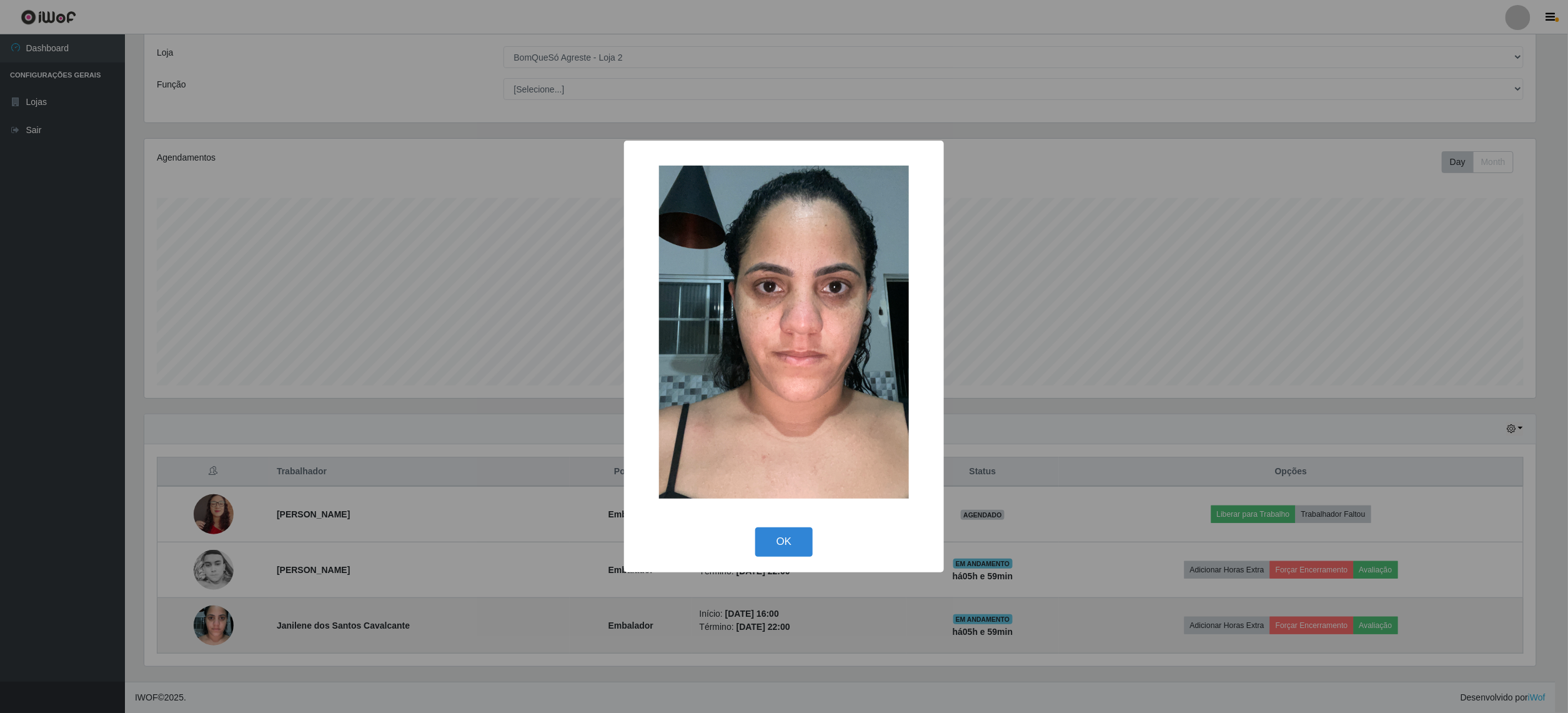
click at [203, 625] on div "× OK Cancel" at bounding box center [784, 356] width 1568 height 713
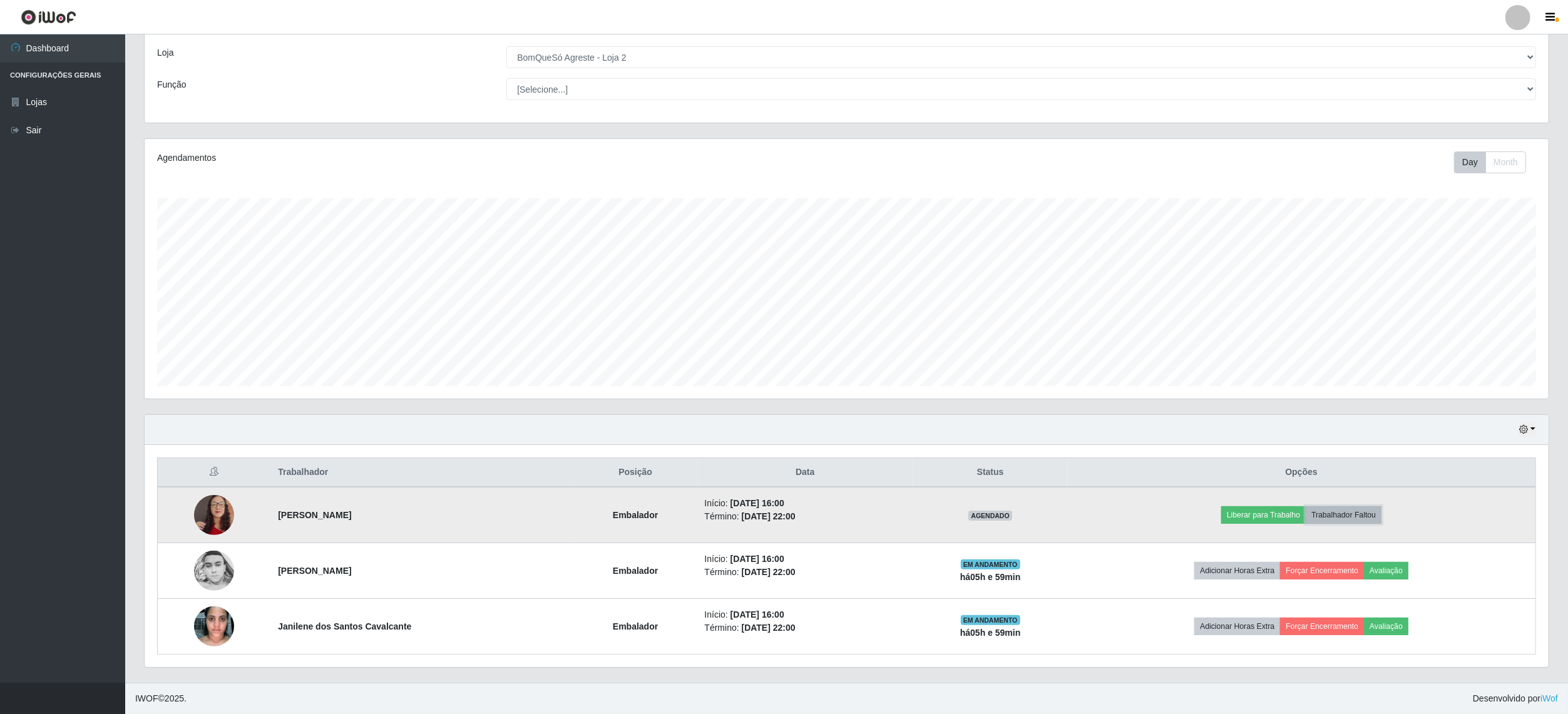
click at [1366, 516] on button "Trabalhador Faltou" at bounding box center [1344, 515] width 76 height 18
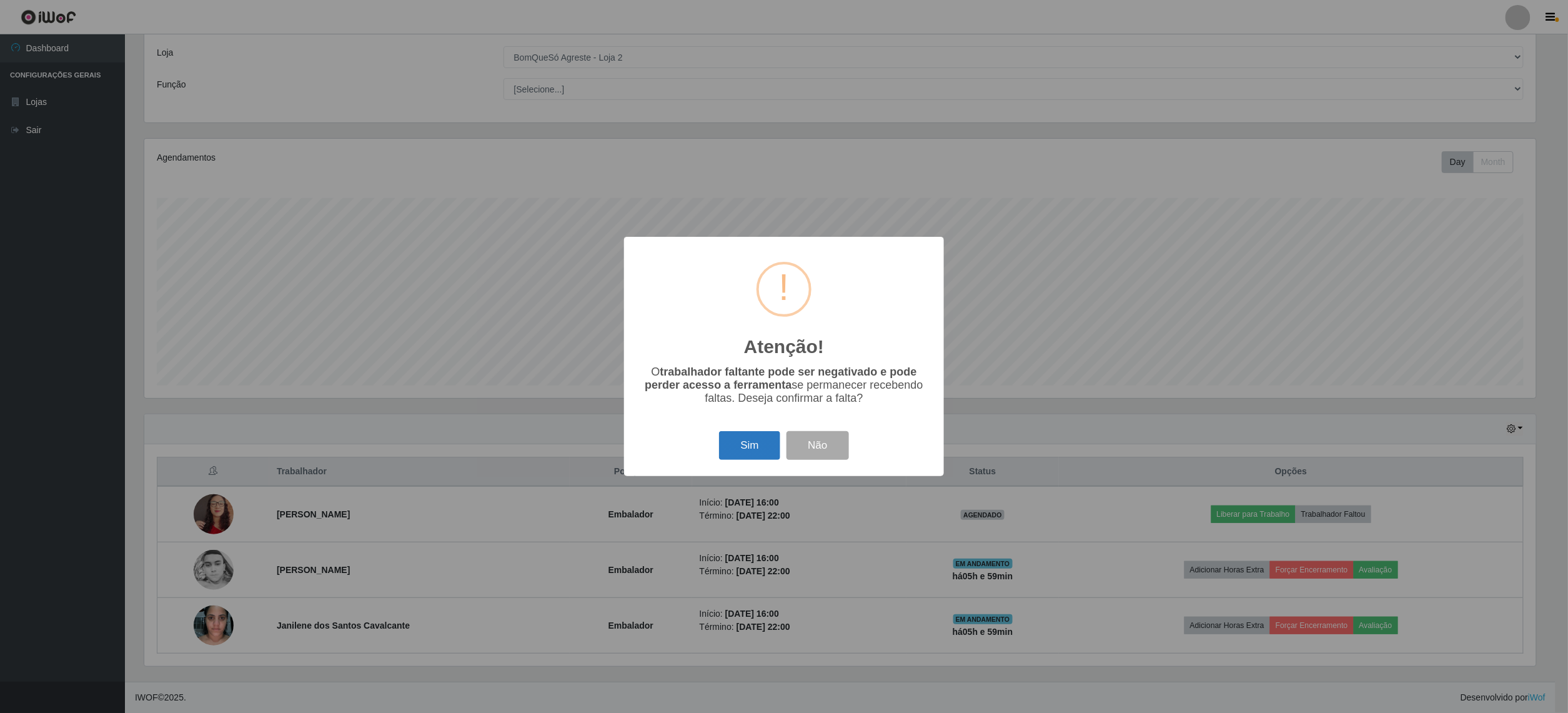
click at [756, 455] on button "Sim" at bounding box center [749, 446] width 61 height 29
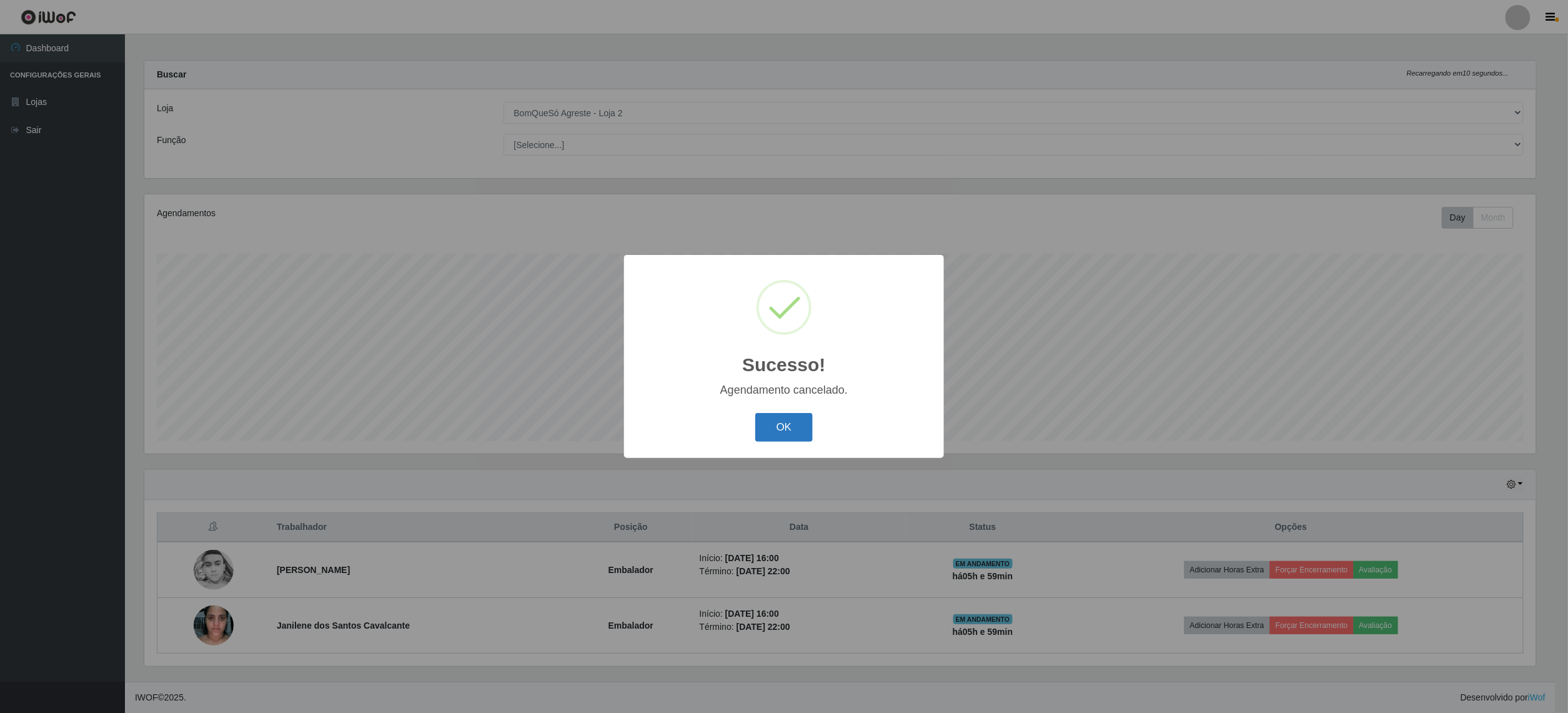
click at [778, 422] on button "OK" at bounding box center [784, 427] width 58 height 29
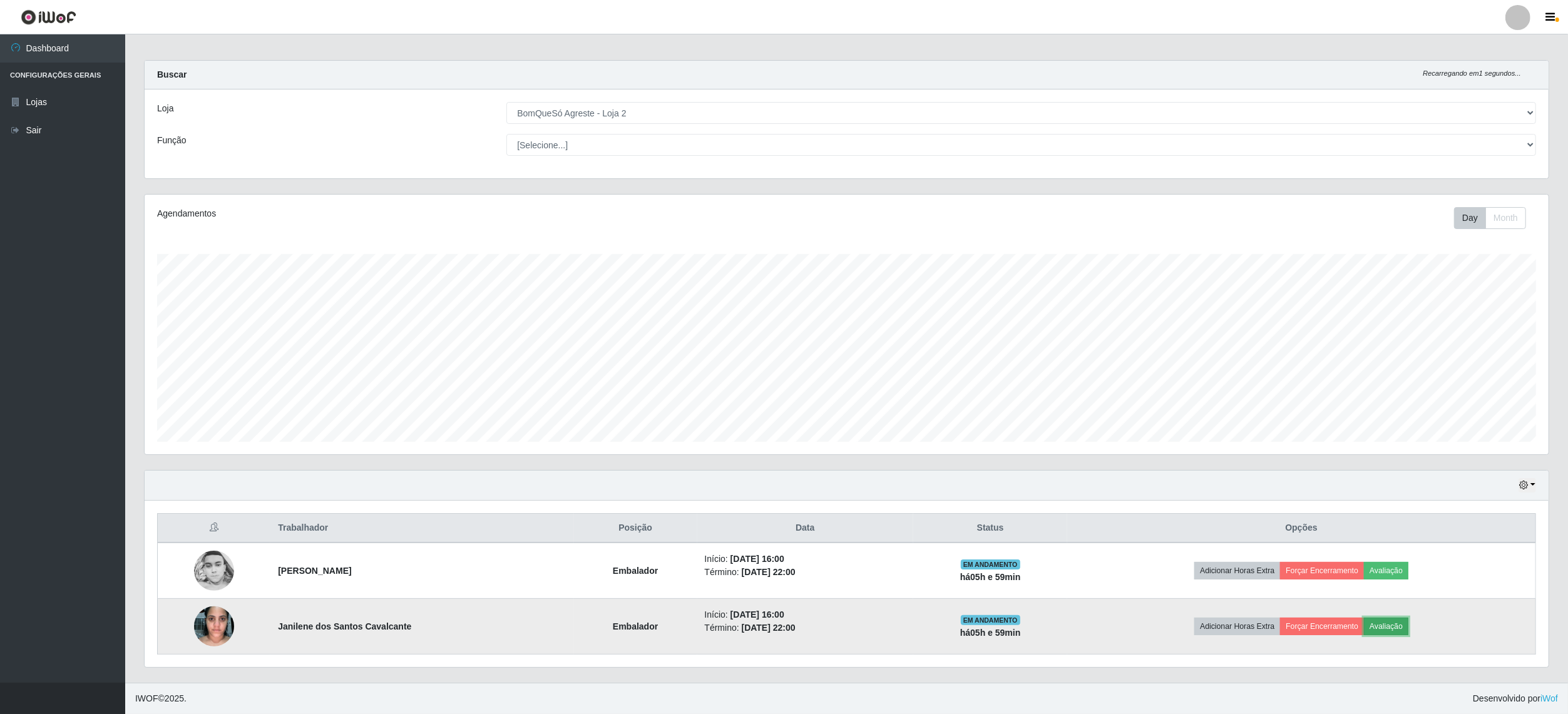
click at [1408, 623] on button "Avaliação" at bounding box center [1386, 626] width 44 height 18
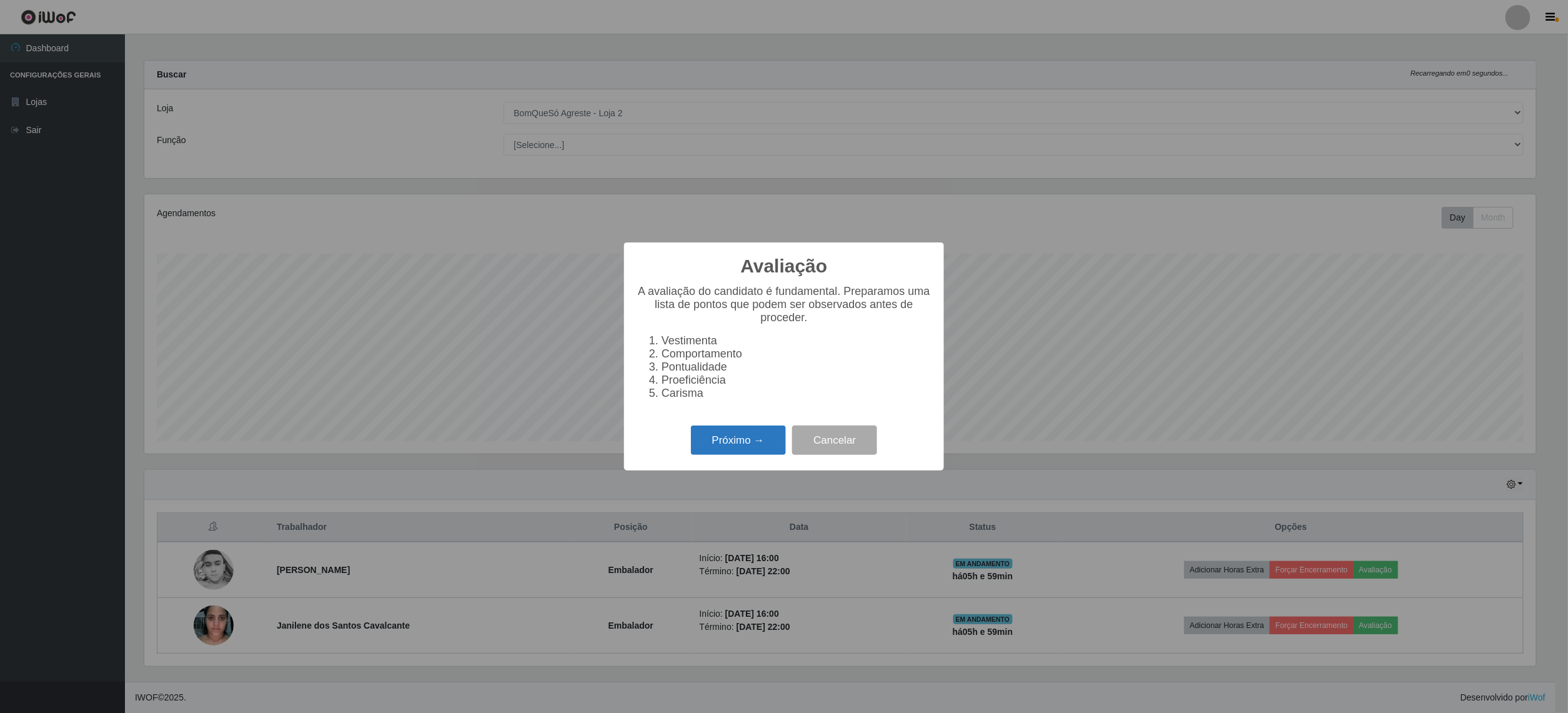
click at [720, 452] on button "Próximo →" at bounding box center [739, 440] width 95 height 29
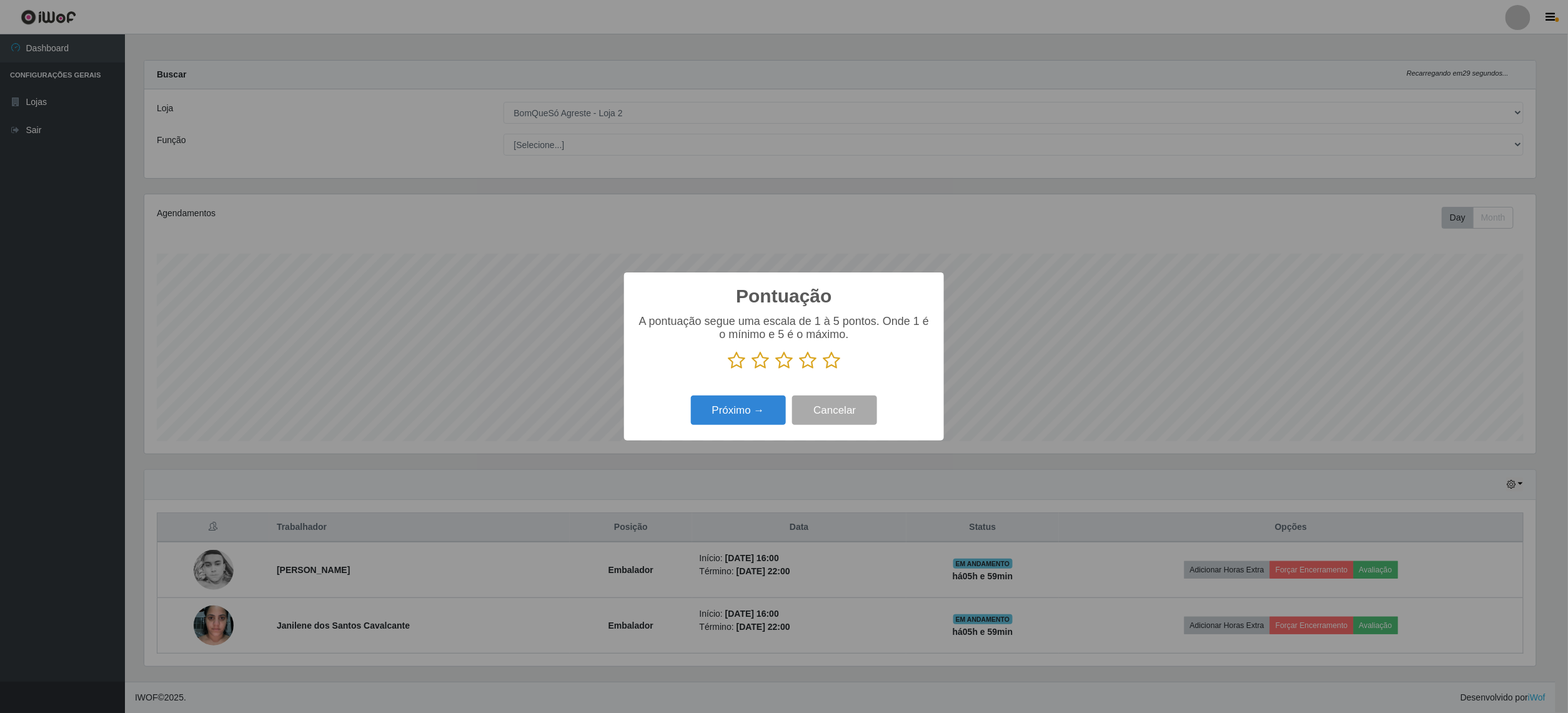
click at [835, 363] on icon at bounding box center [831, 361] width 18 height 19
click at [822, 370] on input "radio" at bounding box center [822, 370] width 0 height 0
click at [739, 405] on button "Próximo →" at bounding box center [739, 410] width 95 height 29
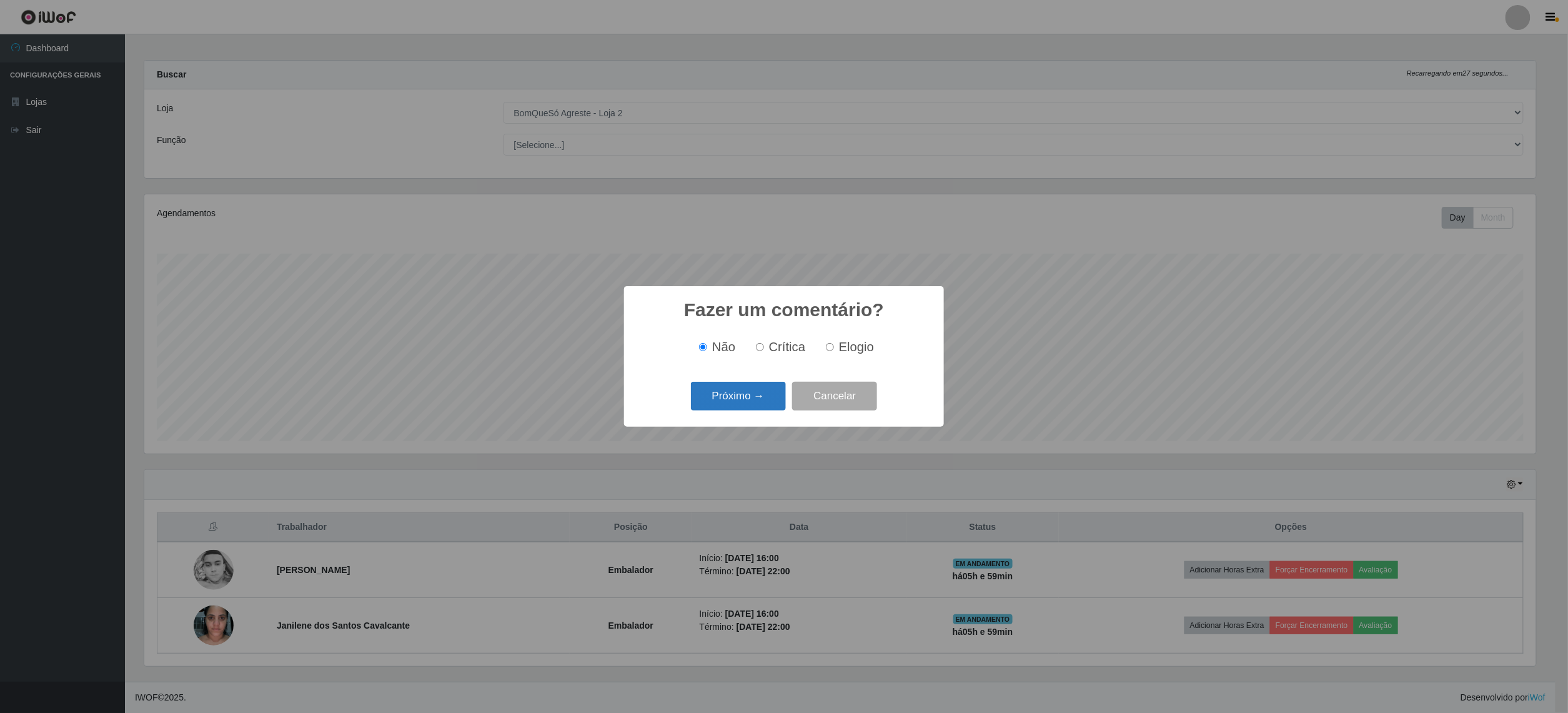
click at [765, 398] on button "Próximo →" at bounding box center [739, 396] width 95 height 29
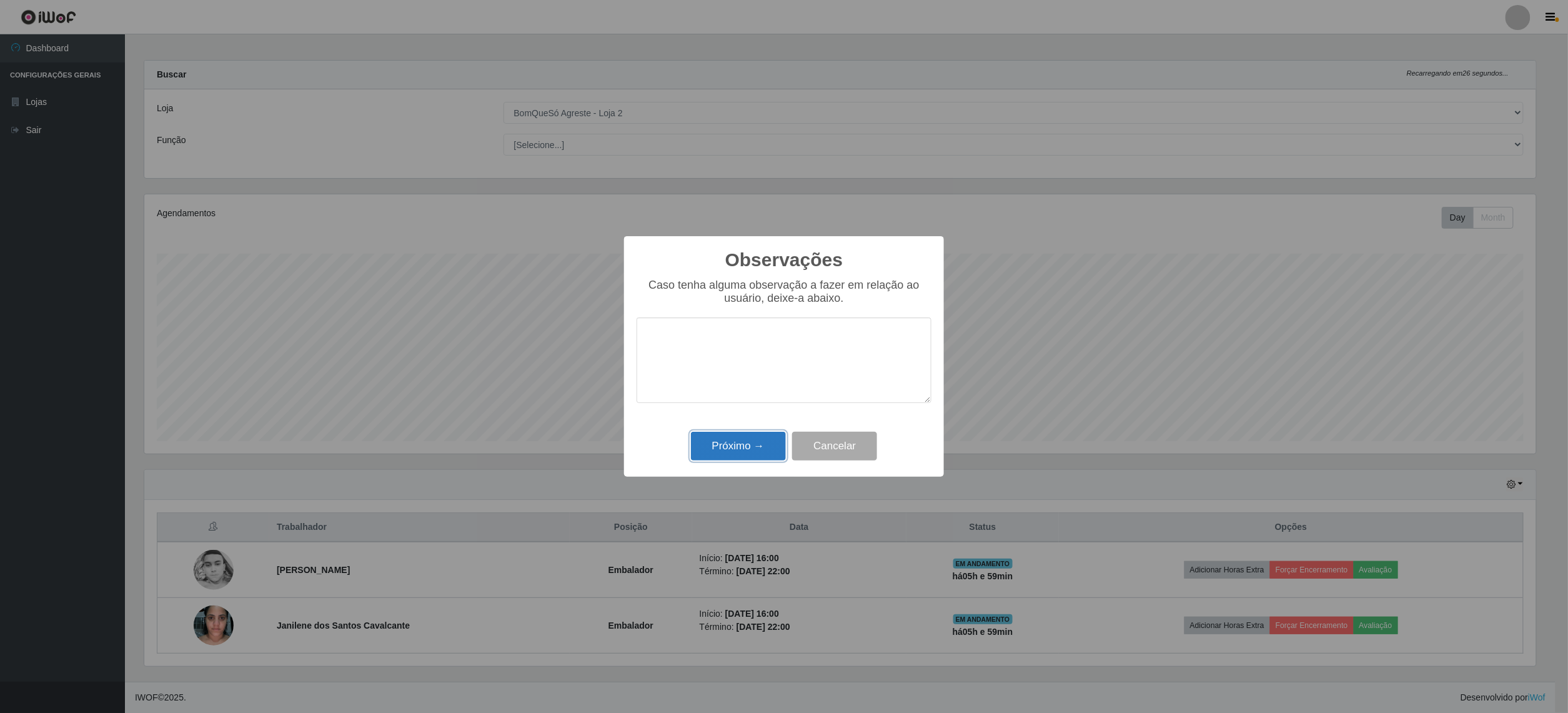
click at [733, 439] on button "Próximo →" at bounding box center [739, 446] width 95 height 29
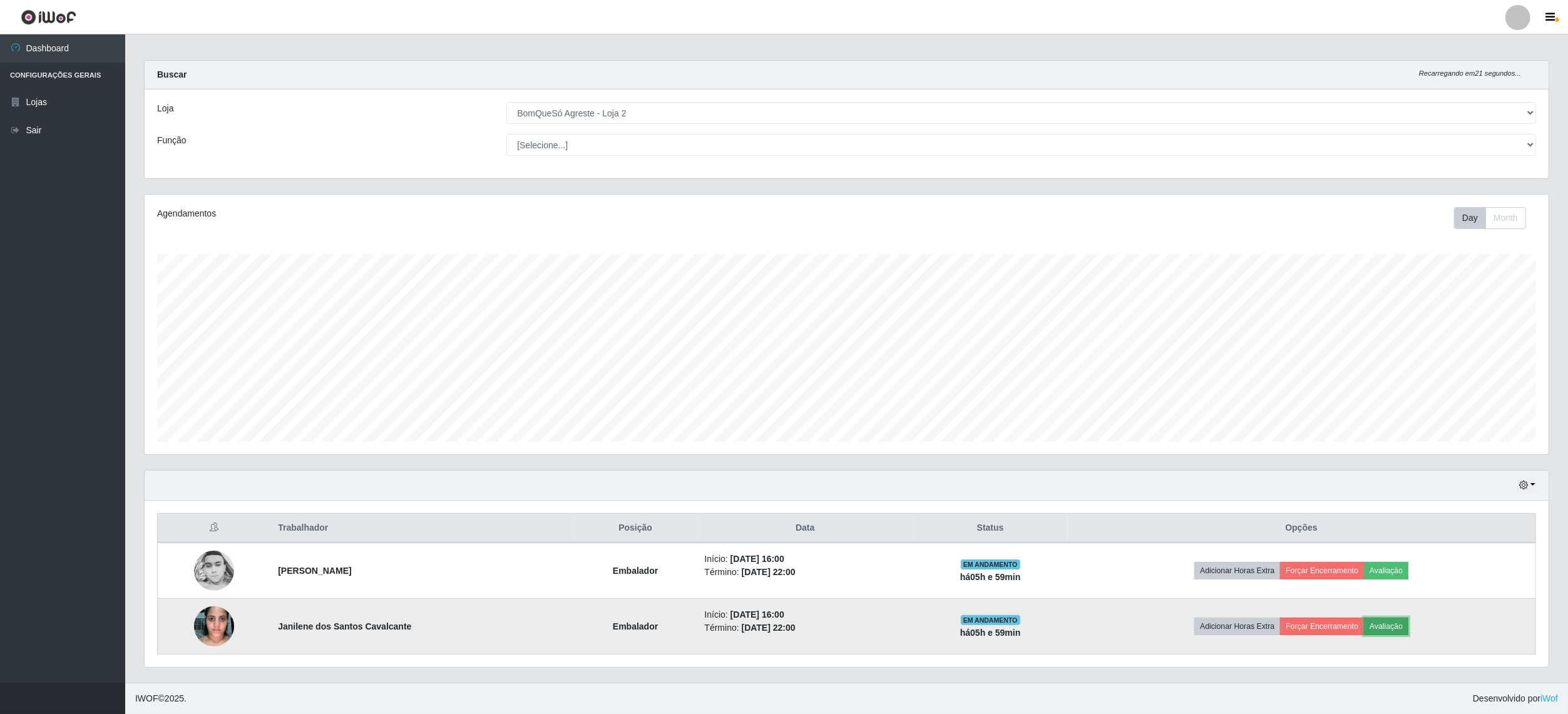
click at [1395, 630] on button "Avaliação" at bounding box center [1386, 626] width 44 height 18
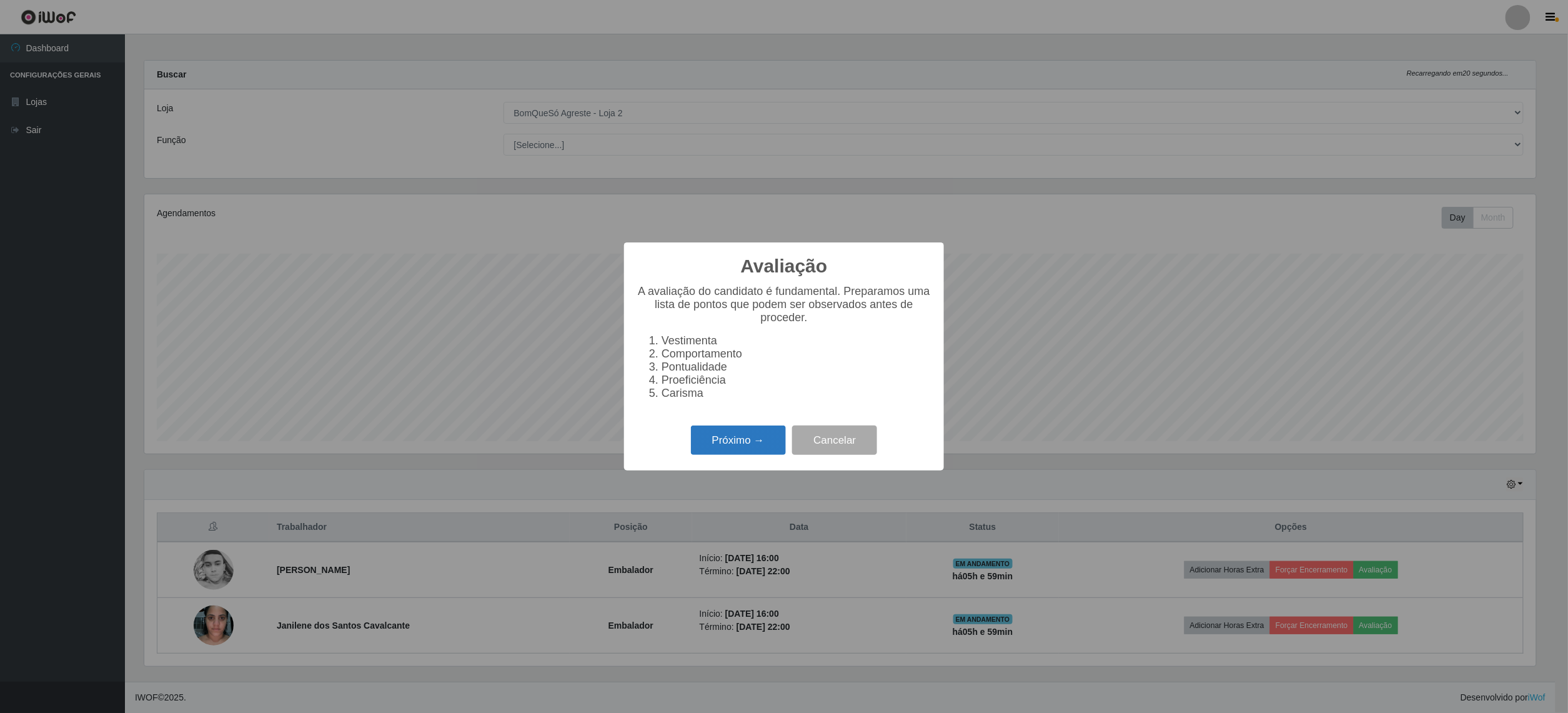
click at [713, 454] on button "Próximo →" at bounding box center [739, 440] width 95 height 29
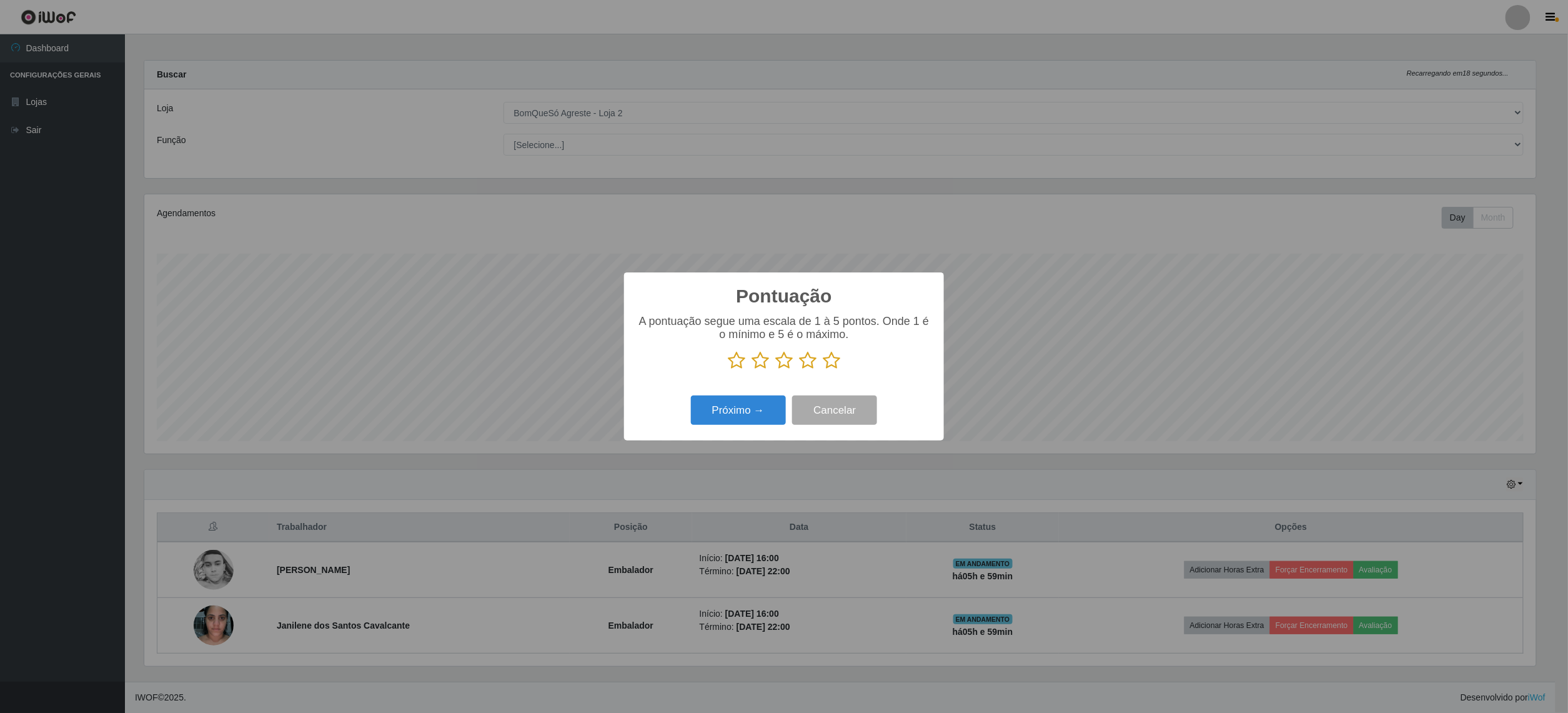
click at [828, 360] on icon at bounding box center [831, 361] width 18 height 19
click at [822, 370] on input "radio" at bounding box center [822, 370] width 0 height 0
click at [727, 405] on button "Próximo →" at bounding box center [739, 410] width 95 height 29
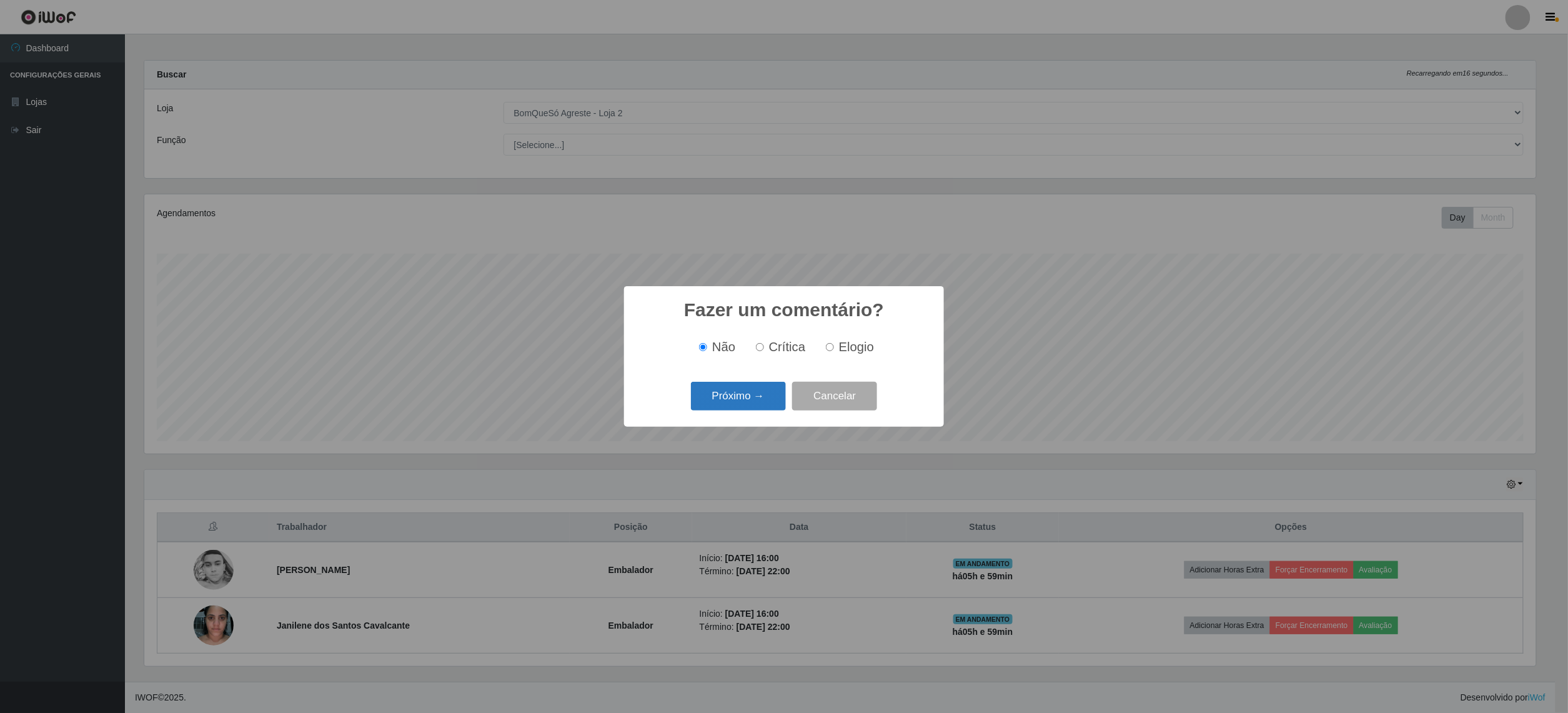
click at [751, 396] on button "Próximo →" at bounding box center [739, 396] width 95 height 29
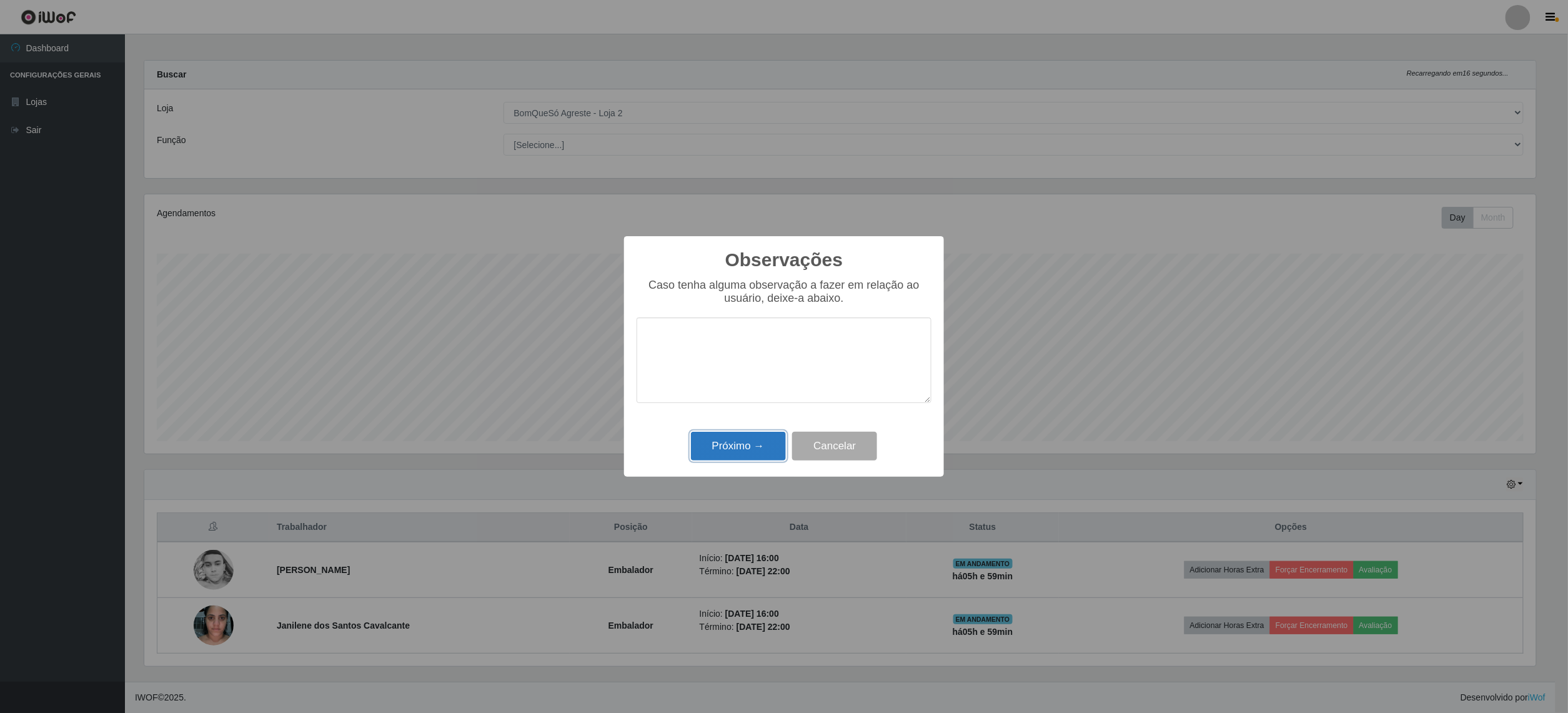
click at [760, 450] on button "Próximo →" at bounding box center [739, 446] width 95 height 29
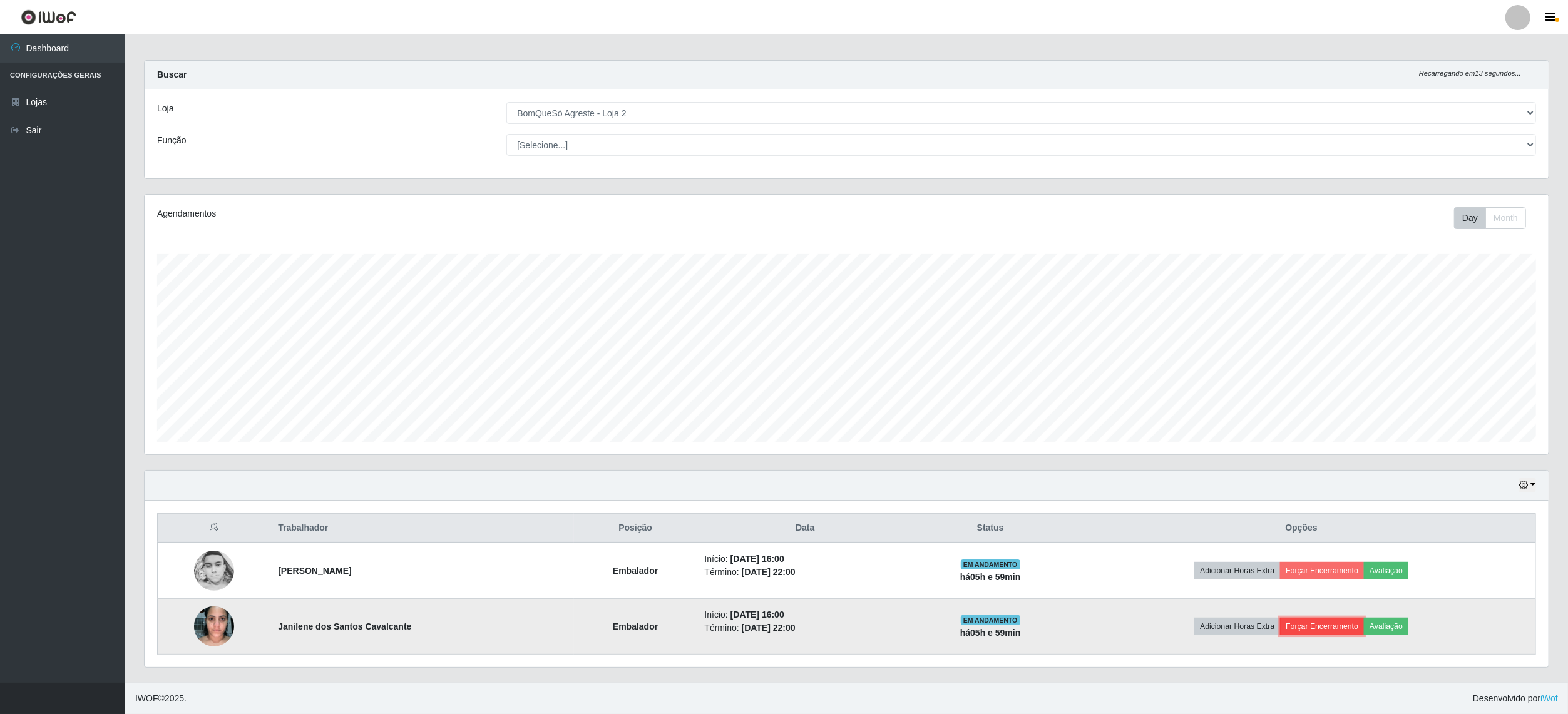
click at [1318, 618] on button "Forçar Encerramento" at bounding box center [1322, 626] width 84 height 18
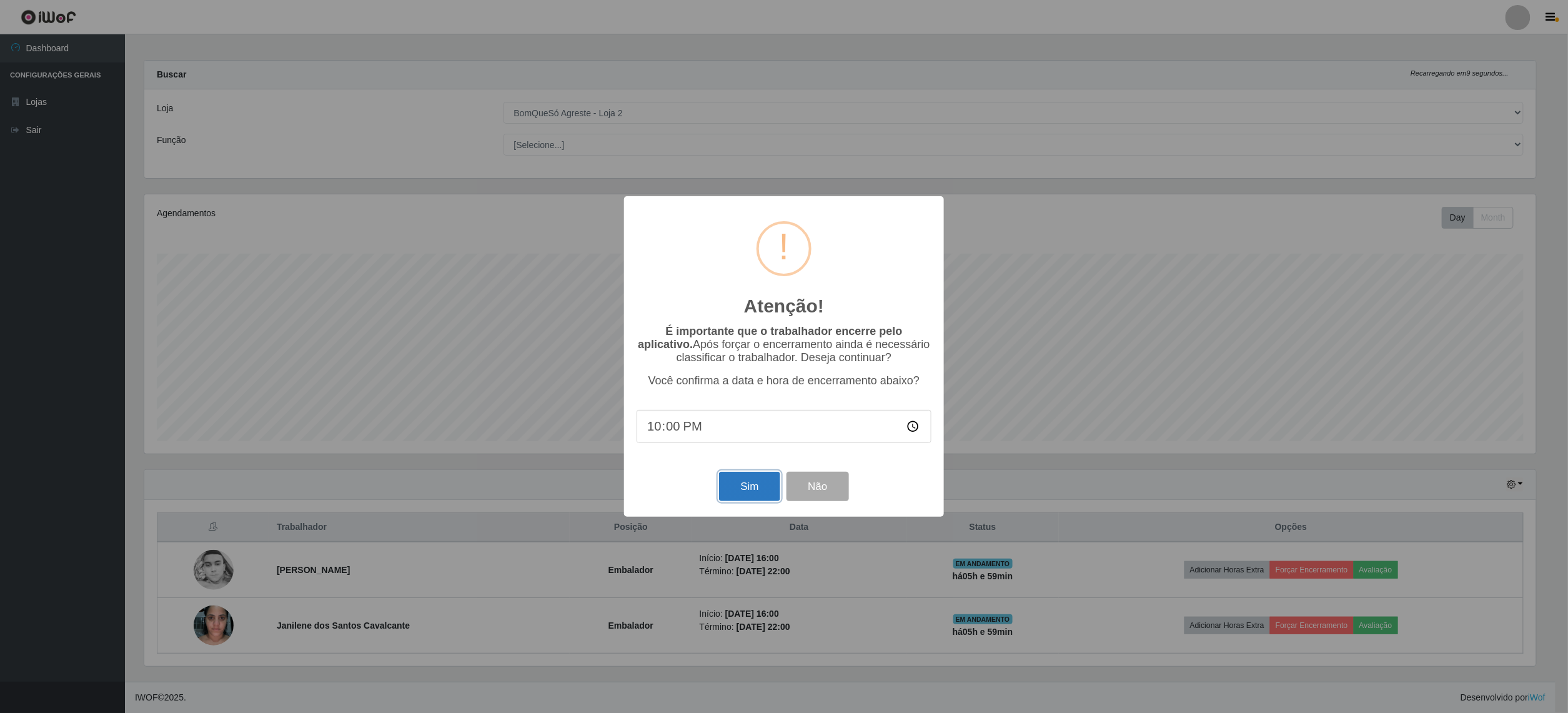
click at [755, 493] on button "Sim" at bounding box center [749, 486] width 61 height 29
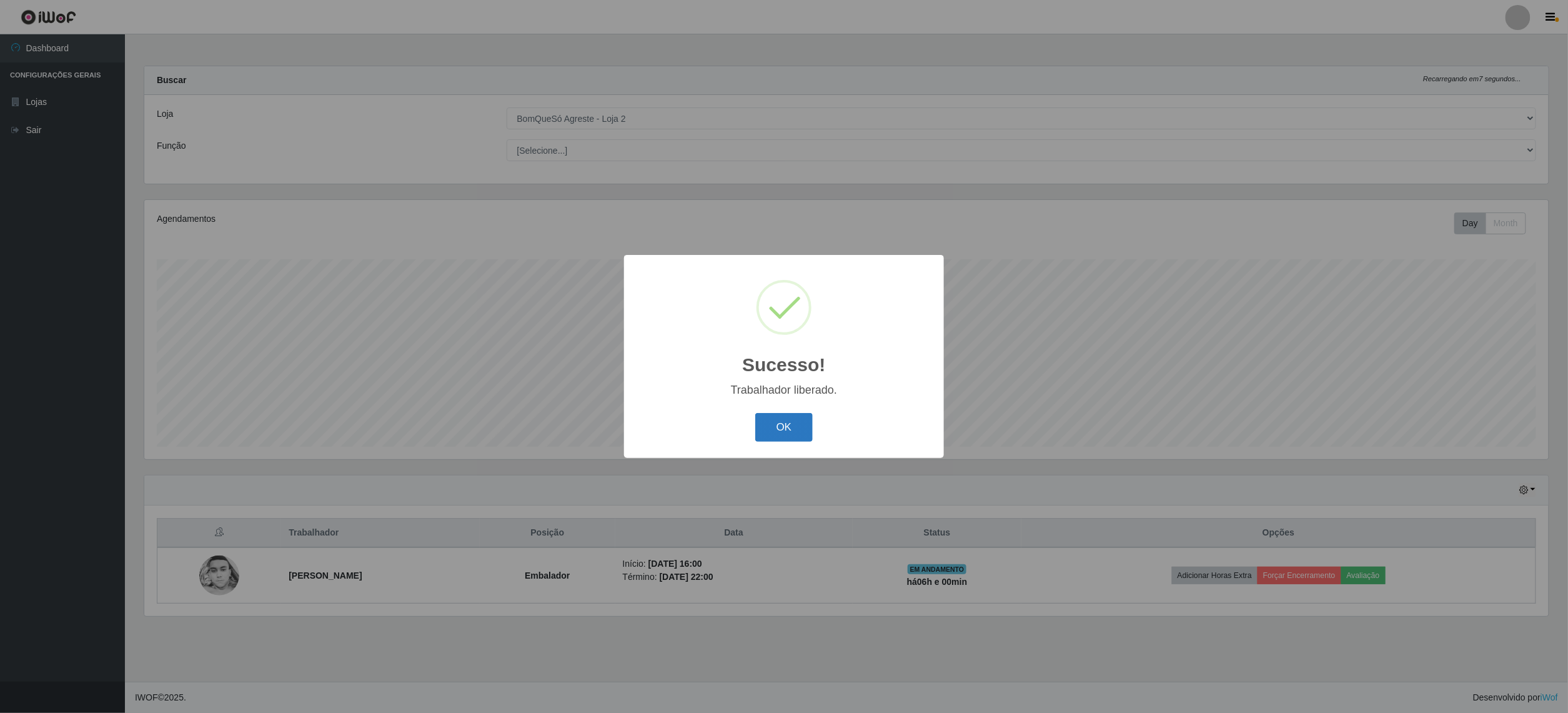
click at [773, 422] on button "OK" at bounding box center [784, 427] width 58 height 29
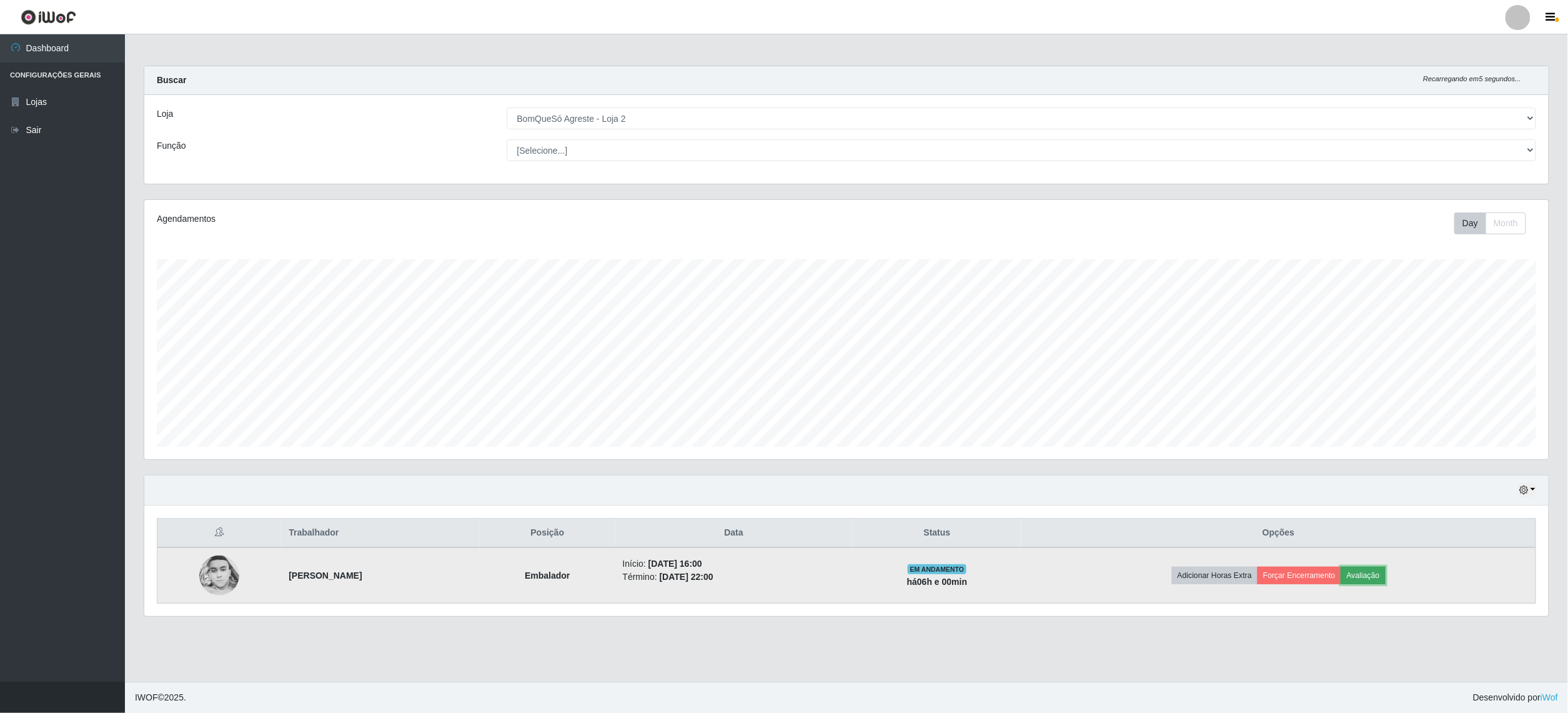
click at [1386, 570] on button "Avaliação" at bounding box center [1363, 576] width 44 height 18
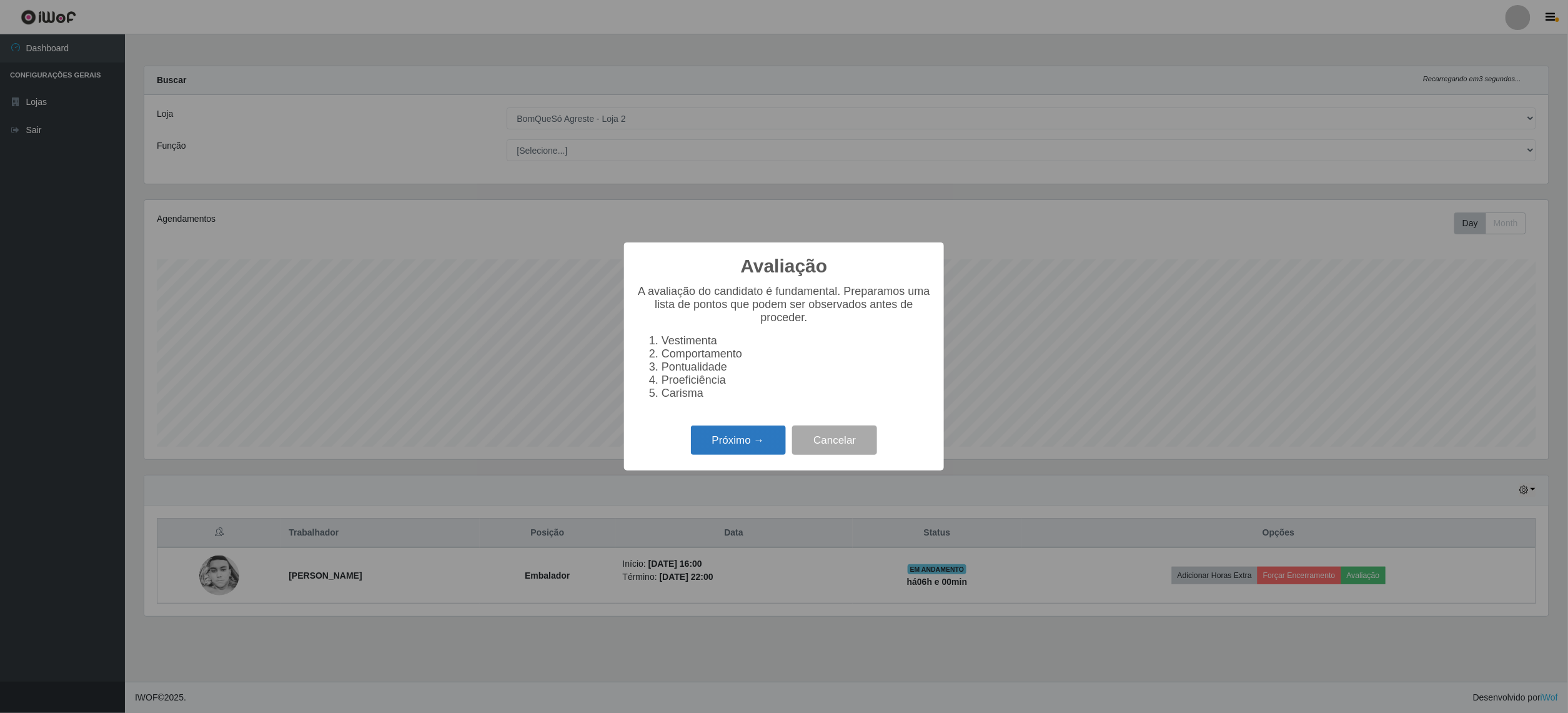
click at [750, 452] on button "Próximo →" at bounding box center [739, 440] width 95 height 29
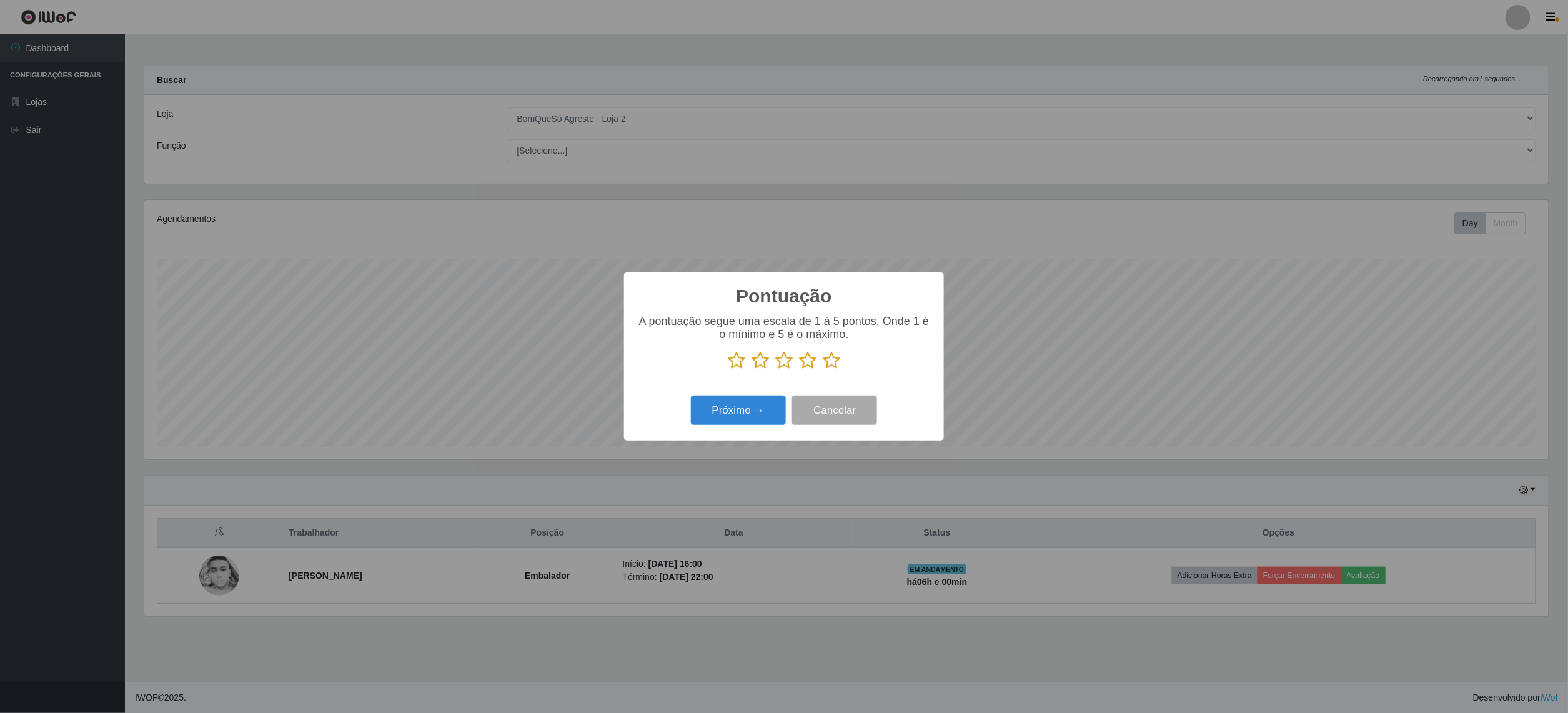
click at [830, 363] on icon at bounding box center [831, 361] width 18 height 19
click at [822, 370] on input "radio" at bounding box center [822, 370] width 0 height 0
click at [730, 410] on button "Próximo →" at bounding box center [739, 410] width 95 height 29
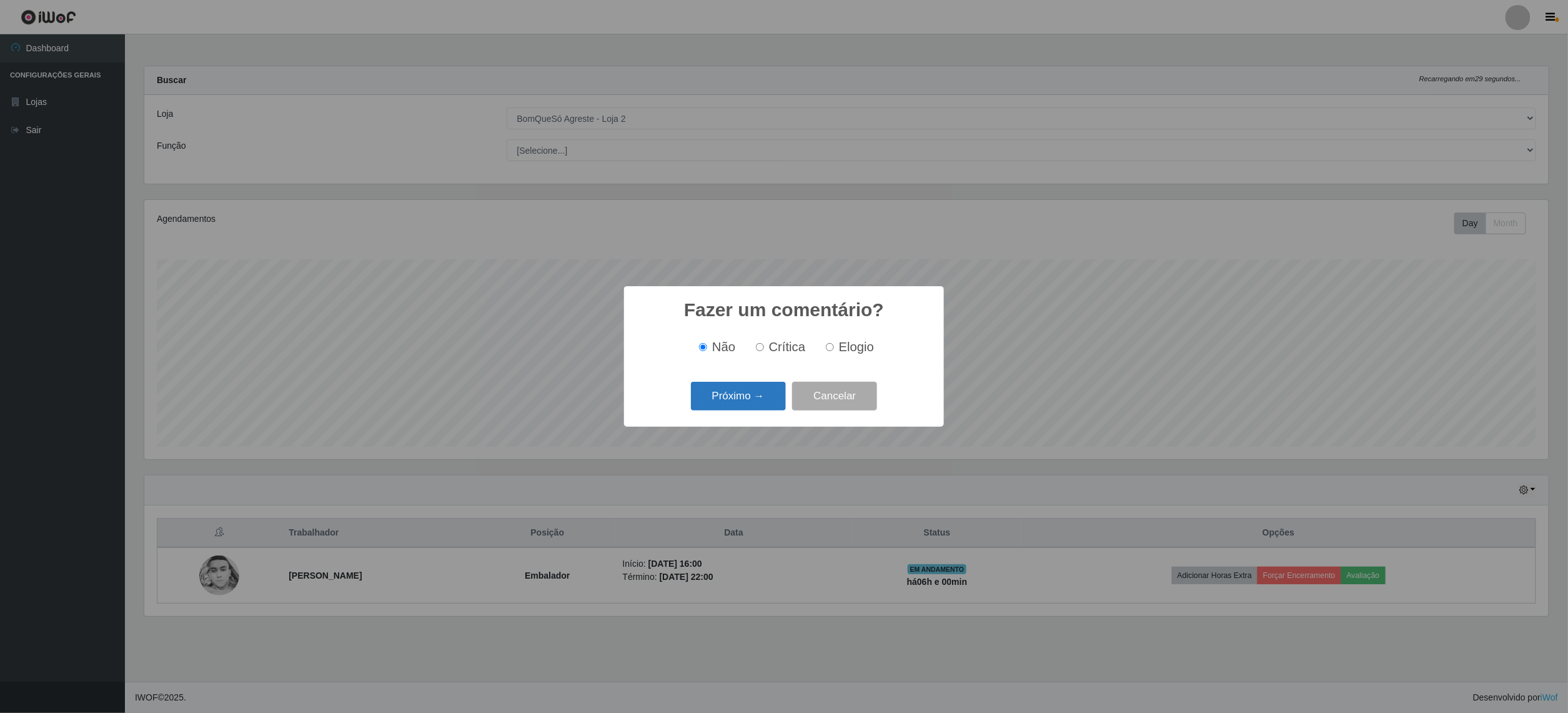
click at [737, 403] on button "Próximo →" at bounding box center [739, 396] width 95 height 29
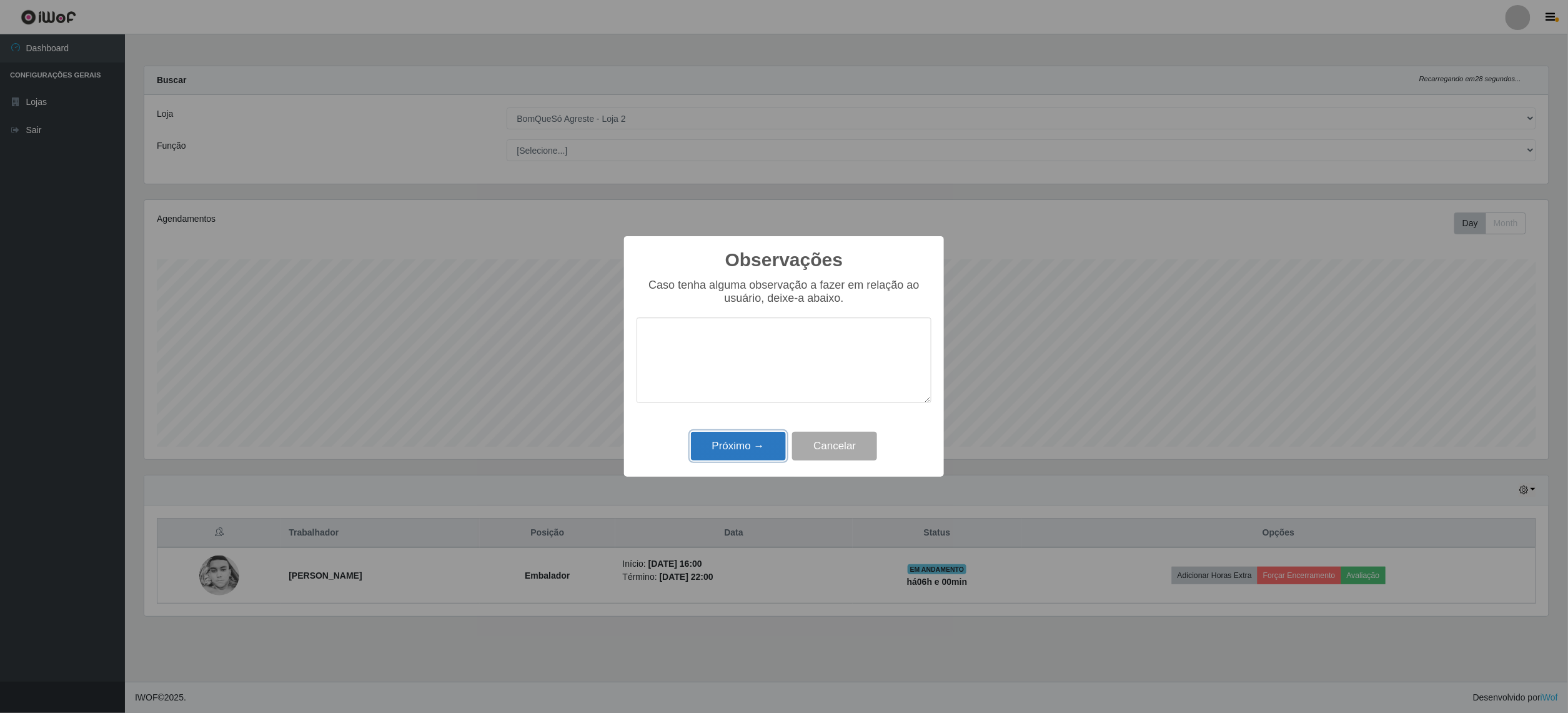
click at [766, 445] on button "Próximo →" at bounding box center [739, 446] width 95 height 29
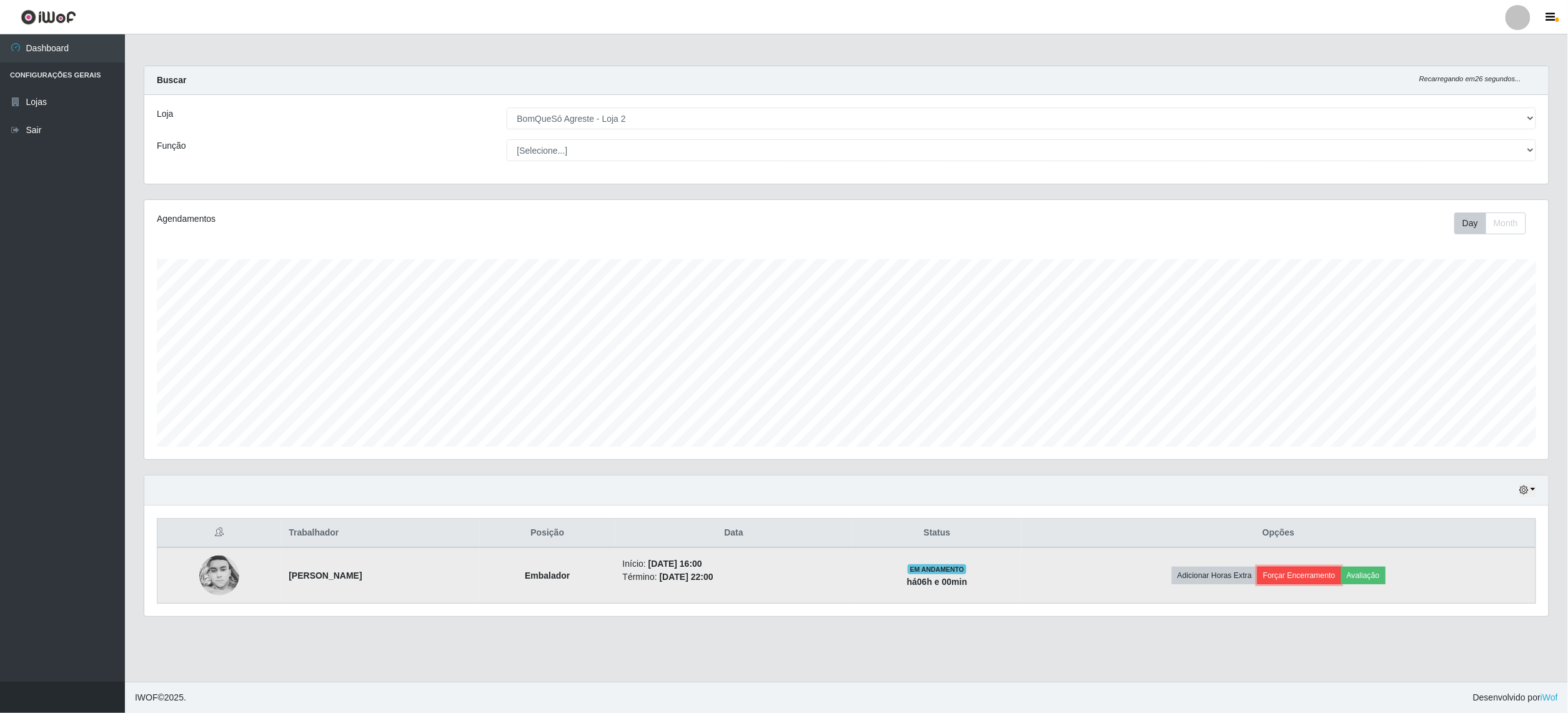
click at [1322, 569] on button "Forçar Encerramento" at bounding box center [1299, 576] width 84 height 18
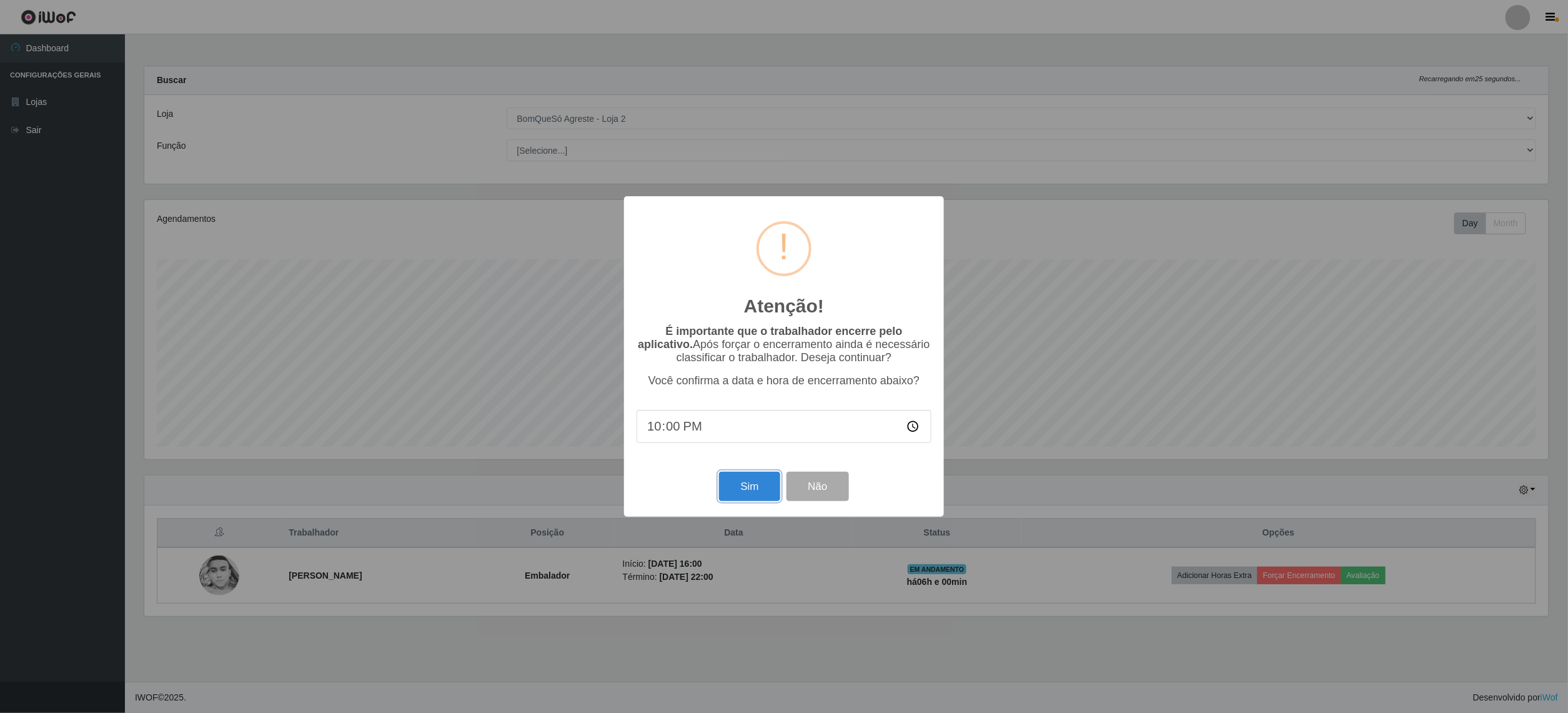
click at [745, 493] on button "Sim" at bounding box center [749, 486] width 61 height 29
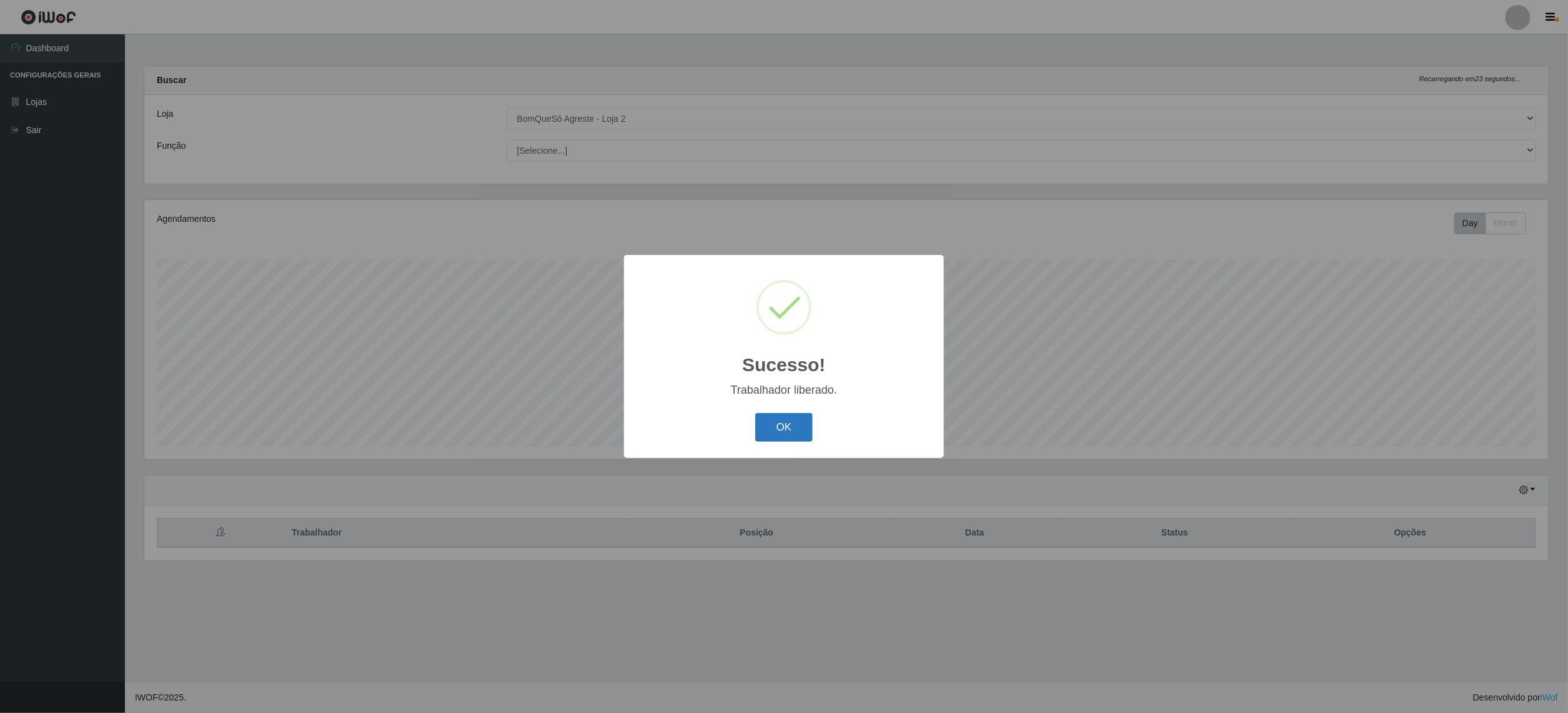
click at [782, 435] on button "OK" at bounding box center [784, 427] width 58 height 29
